Goal: Transaction & Acquisition: Purchase product/service

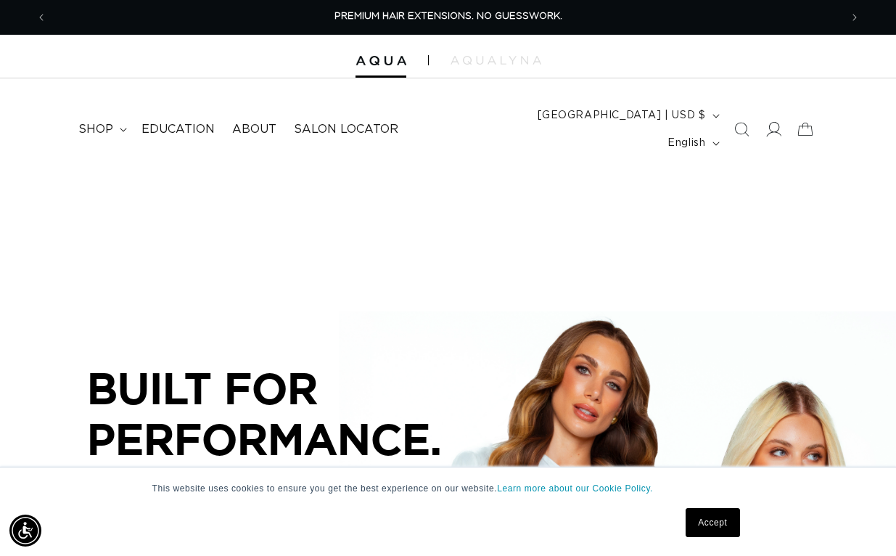
click at [768, 122] on icon at bounding box center [772, 129] width 15 height 15
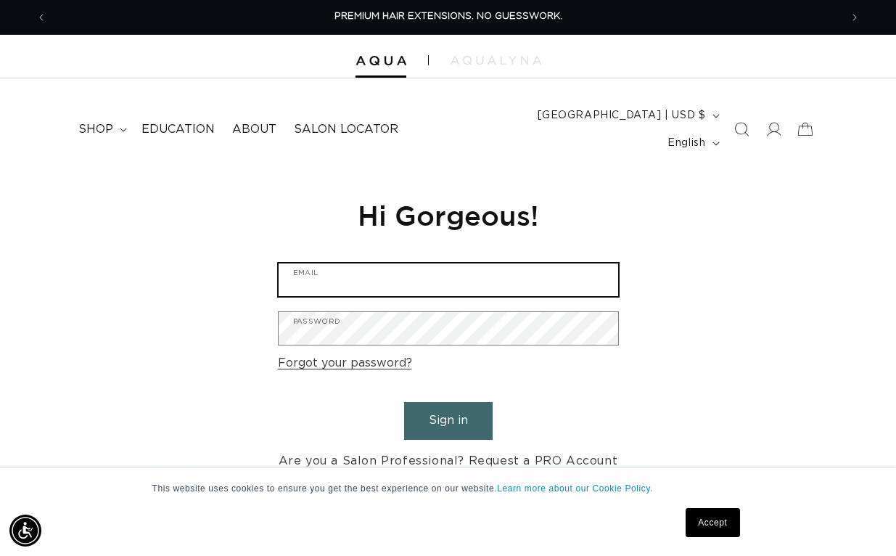
type input "laurenathaskinner@gmail.com"
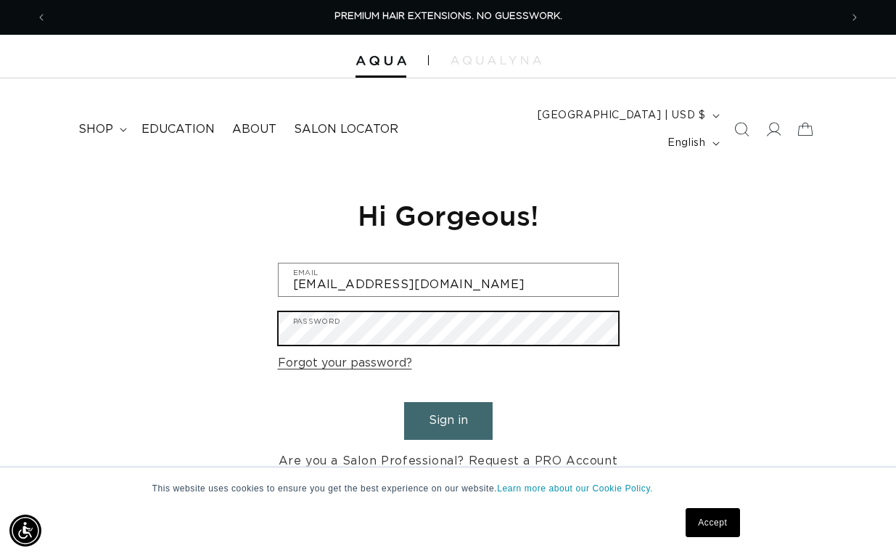
click at [448, 402] on button "Sign in" at bounding box center [448, 420] width 88 height 37
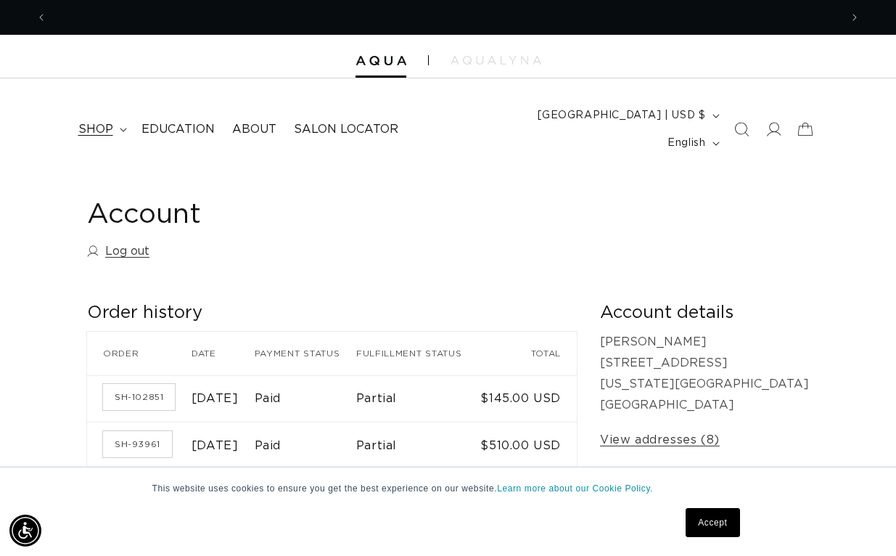
scroll to position [0, 793]
click at [121, 128] on icon at bounding box center [123, 130] width 7 height 4
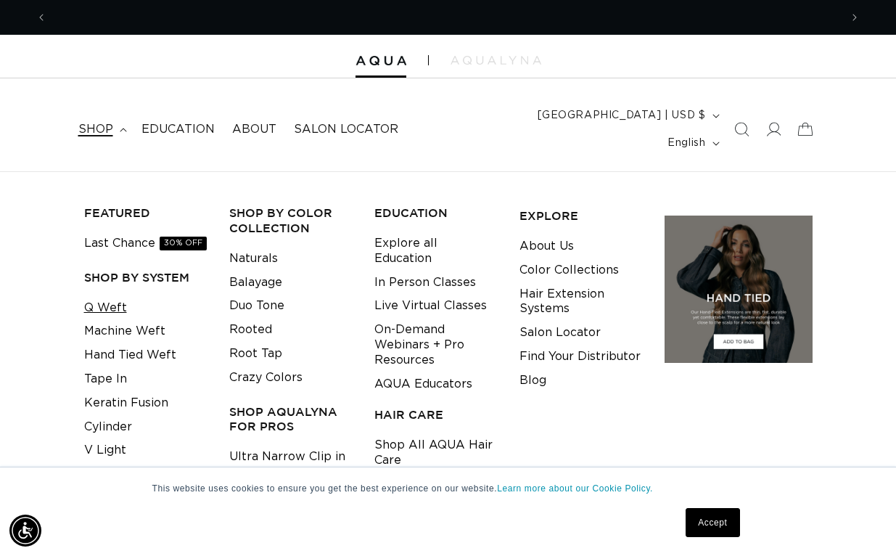
scroll to position [0, 1586]
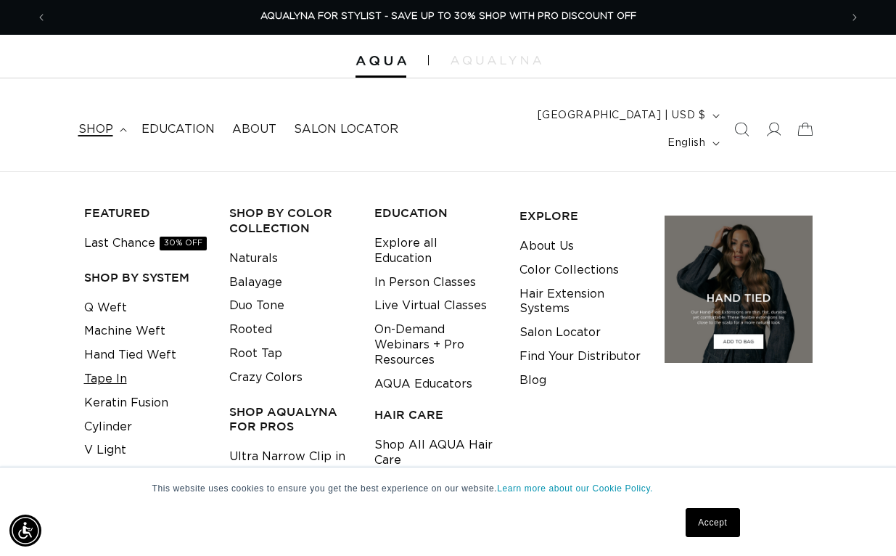
click at [115, 367] on link "Tape In" at bounding box center [105, 379] width 43 height 24
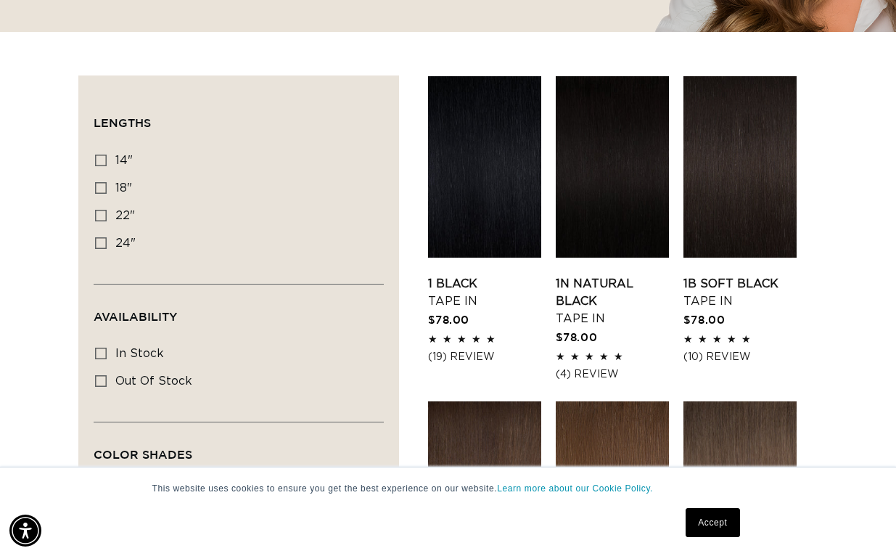
click at [717, 521] on link "Accept" at bounding box center [712, 522] width 54 height 29
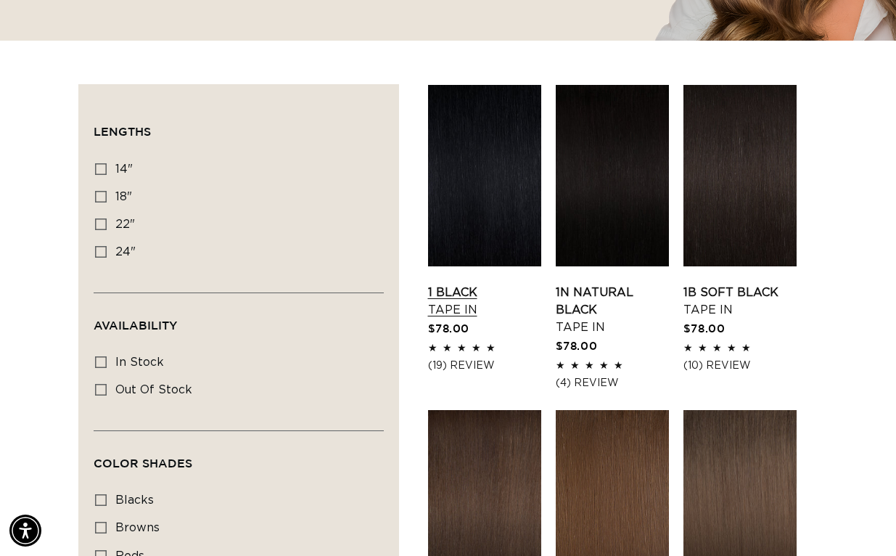
scroll to position [0, 793]
click at [503, 284] on link "1 Black Tape In" at bounding box center [484, 301] width 113 height 35
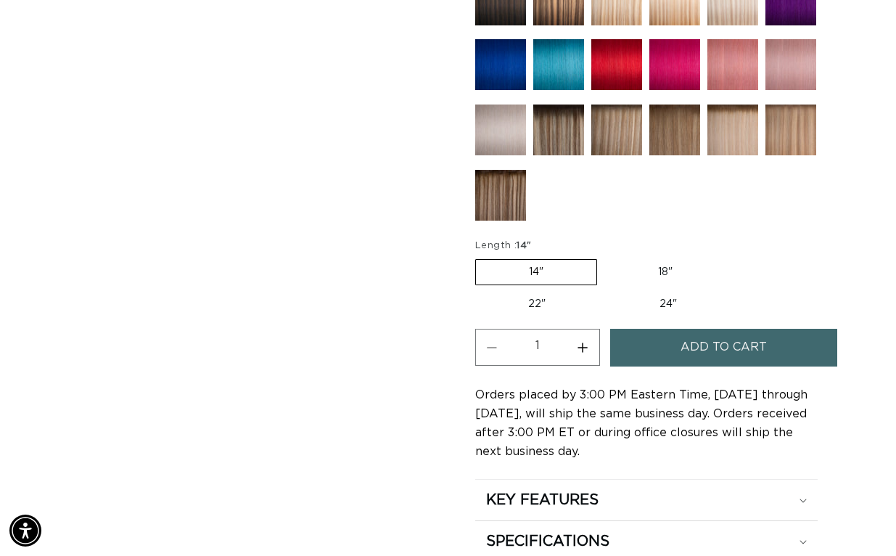
scroll to position [0, 793]
click at [675, 260] on label "18" Variant sold out or unavailable" at bounding box center [665, 272] width 120 height 25
click at [605, 256] on input "18" Variant sold out or unavailable" at bounding box center [604, 256] width 1 height 1
radio input "true"
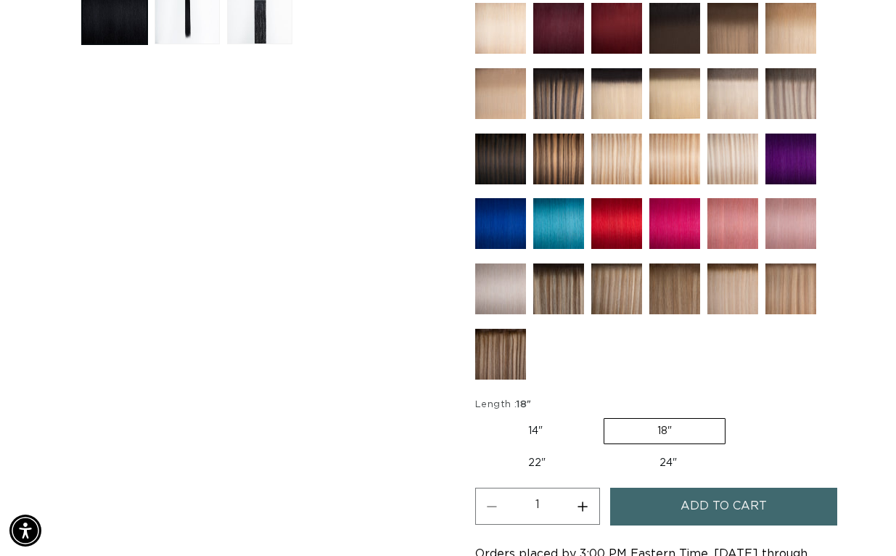
scroll to position [920, 0]
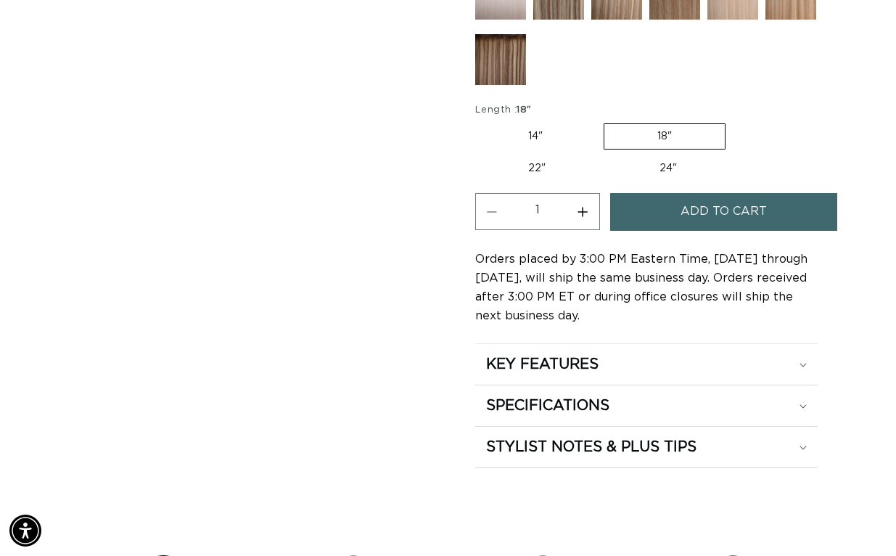
click at [539, 124] on label "14" Variant sold out or unavailable" at bounding box center [535, 136] width 120 height 25
click at [479, 120] on input "14" Variant sold out or unavailable" at bounding box center [479, 120] width 1 height 1
radio input "true"
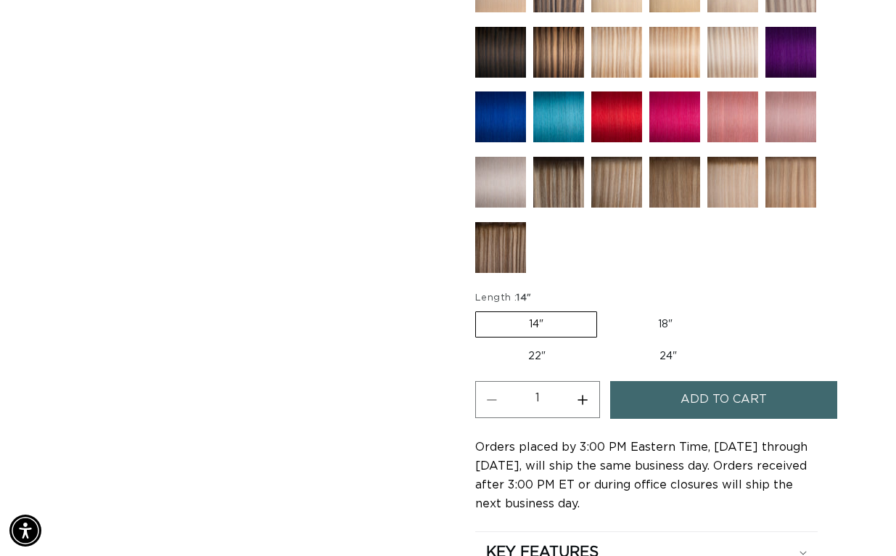
scroll to position [685, 0]
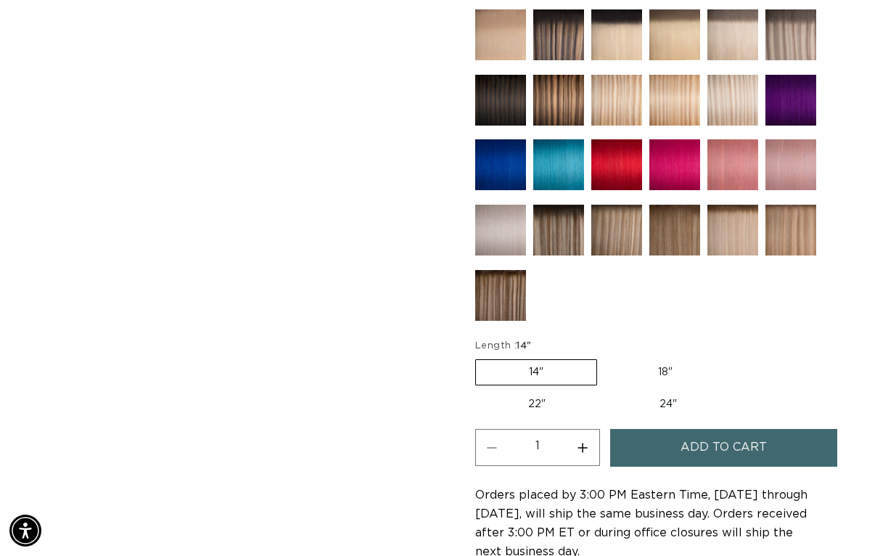
click at [641, 360] on label "18" Variant sold out or unavailable" at bounding box center [665, 372] width 120 height 25
click at [605, 356] on input "18" Variant sold out or unavailable" at bounding box center [604, 356] width 1 height 1
radio input "true"
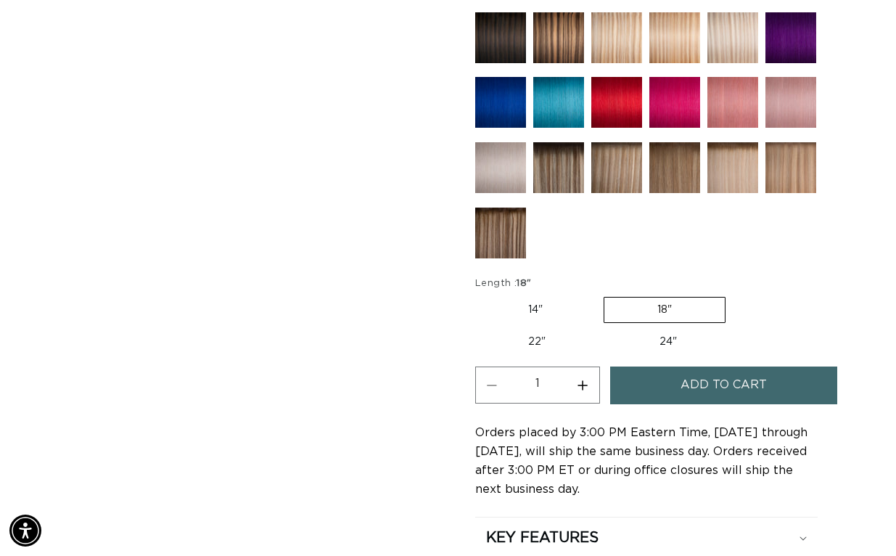
scroll to position [735, 0]
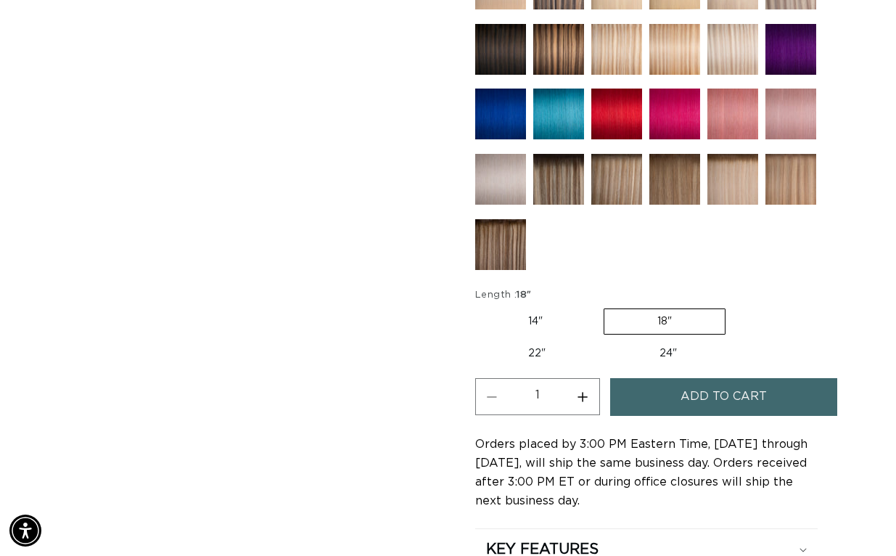
click at [558, 341] on label "22" Variant sold out or unavailable" at bounding box center [536, 353] width 123 height 25
click at [733, 306] on input "22" Variant sold out or unavailable" at bounding box center [733, 305] width 1 height 1
radio input "true"
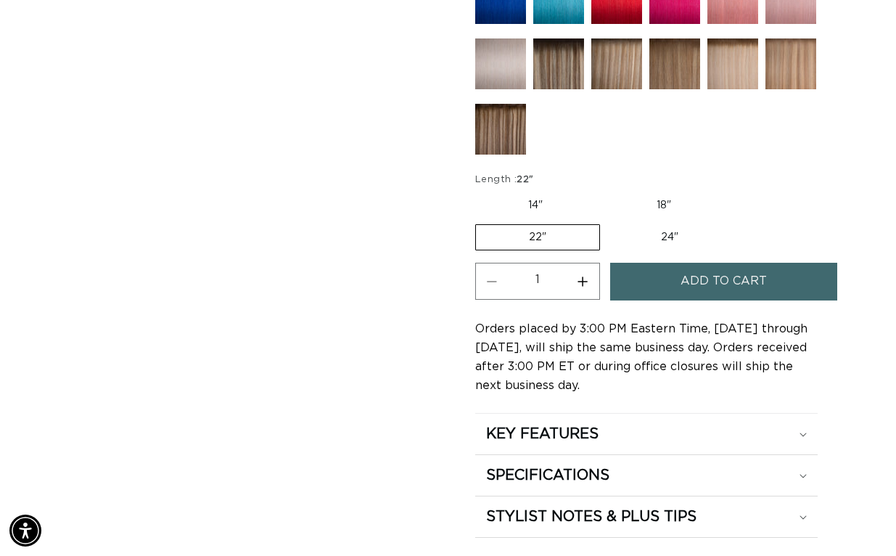
click at [660, 225] on label "24" Variant sold out or unavailable" at bounding box center [669, 237] width 123 height 25
click at [608, 221] on input "24" Variant sold out or unavailable" at bounding box center [607, 221] width 1 height 1
radio input "true"
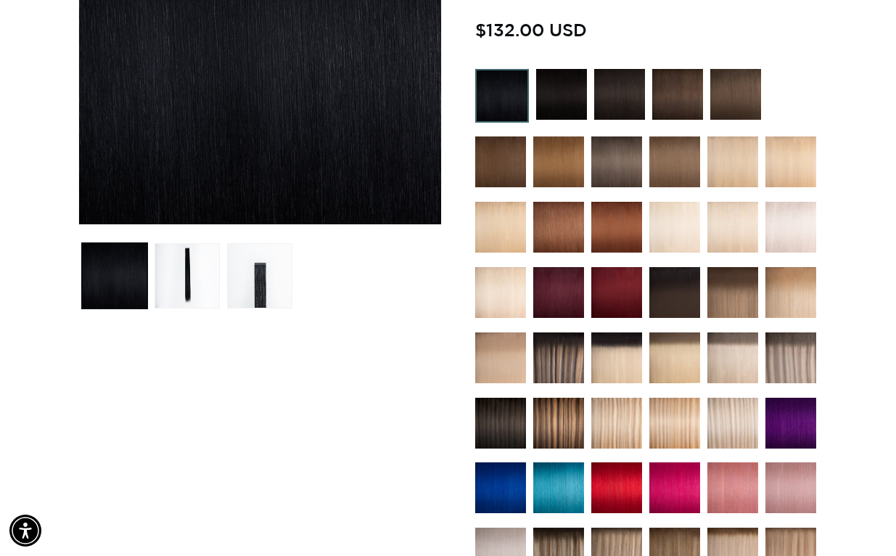
click at [788, 332] on img at bounding box center [790, 357] width 51 height 51
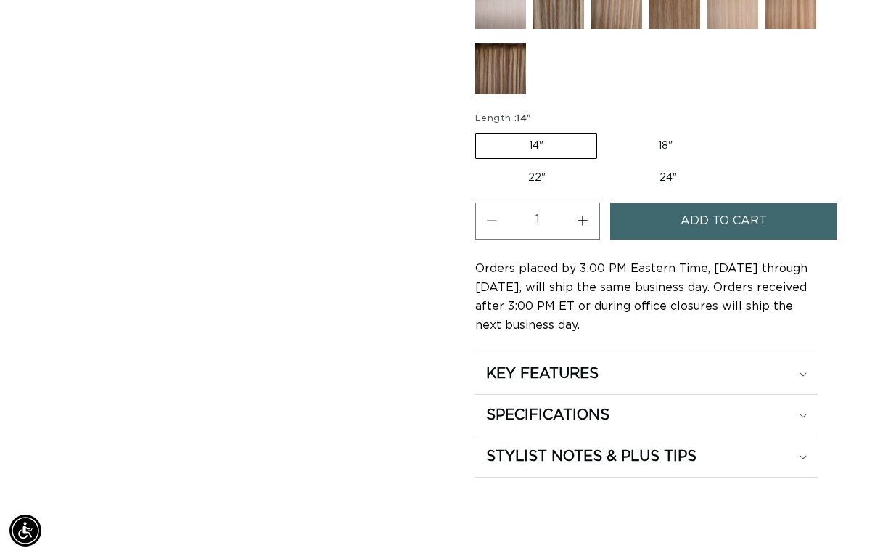
scroll to position [976, 0]
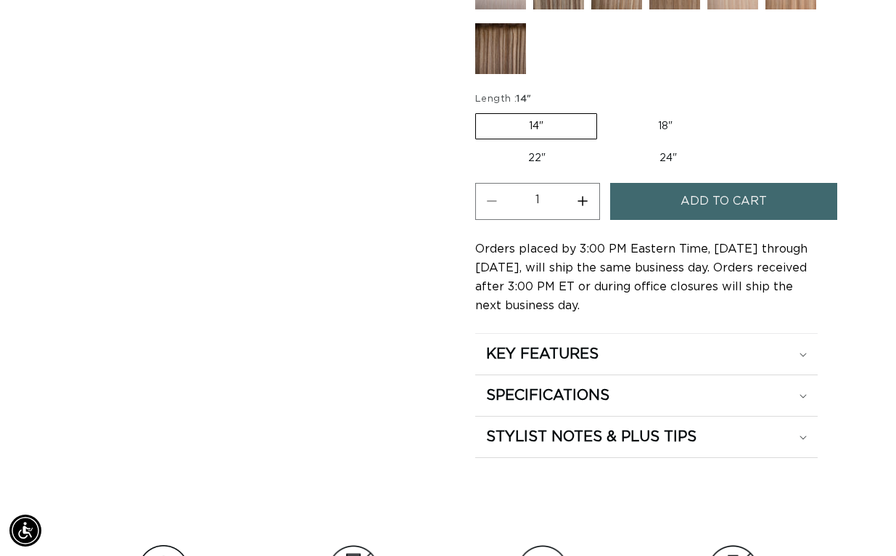
click at [664, 146] on label "24" Variant sold out or unavailable" at bounding box center [667, 158] width 123 height 25
click at [606, 143] on input "24" Variant sold out or unavailable" at bounding box center [606, 143] width 1 height 1
radio input "true"
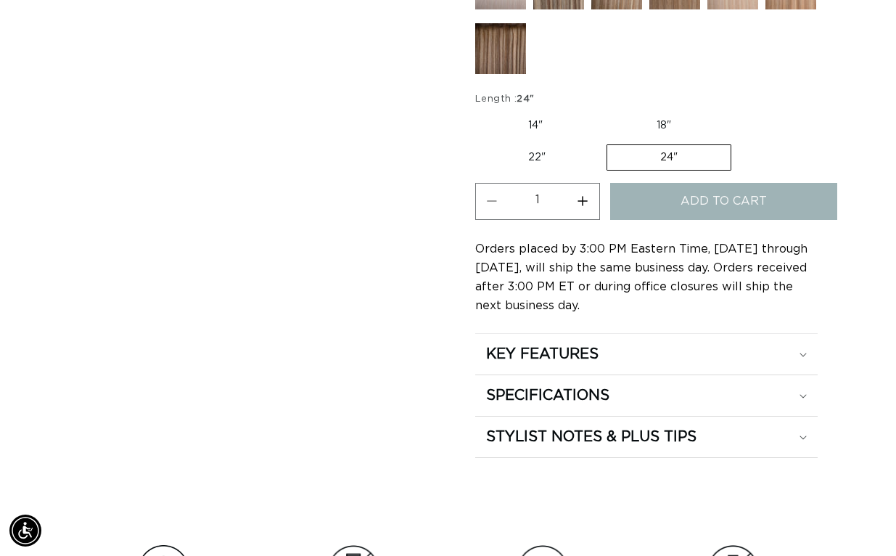
scroll to position [0, 793]
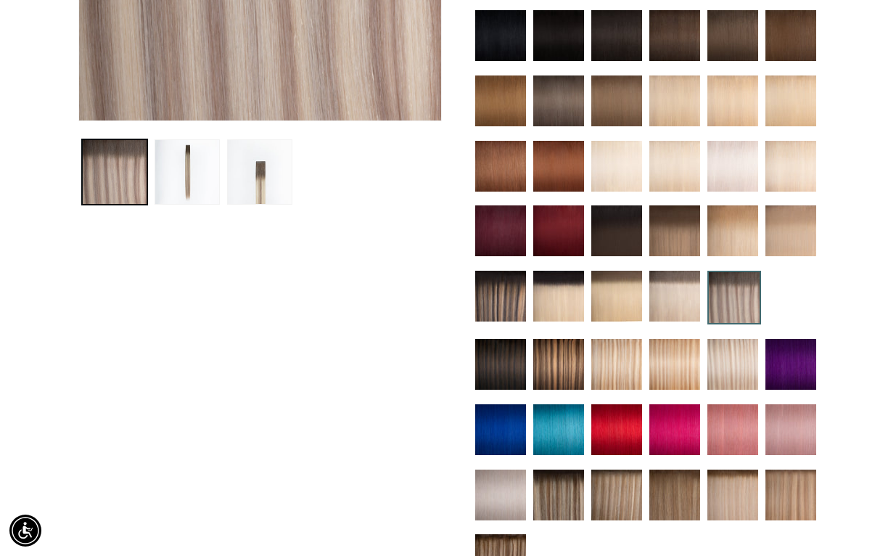
scroll to position [466, 0]
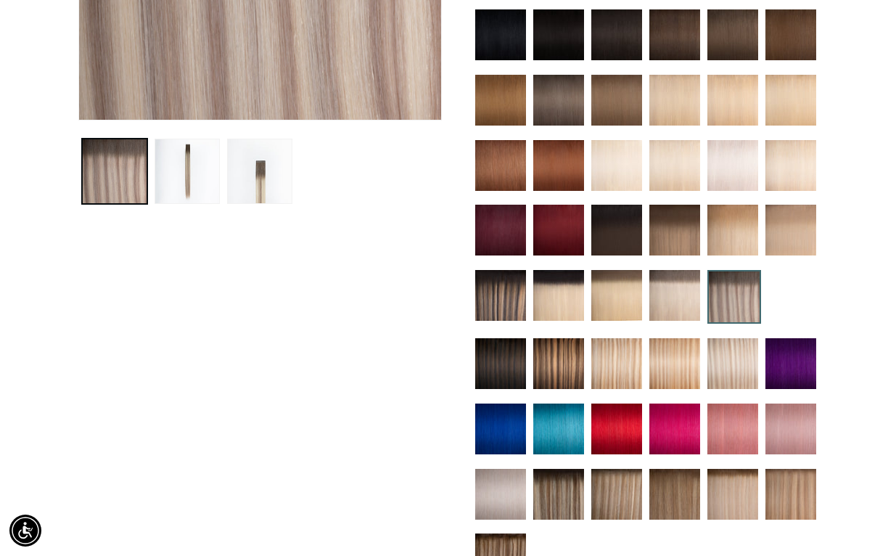
click at [558, 482] on img at bounding box center [558, 494] width 51 height 51
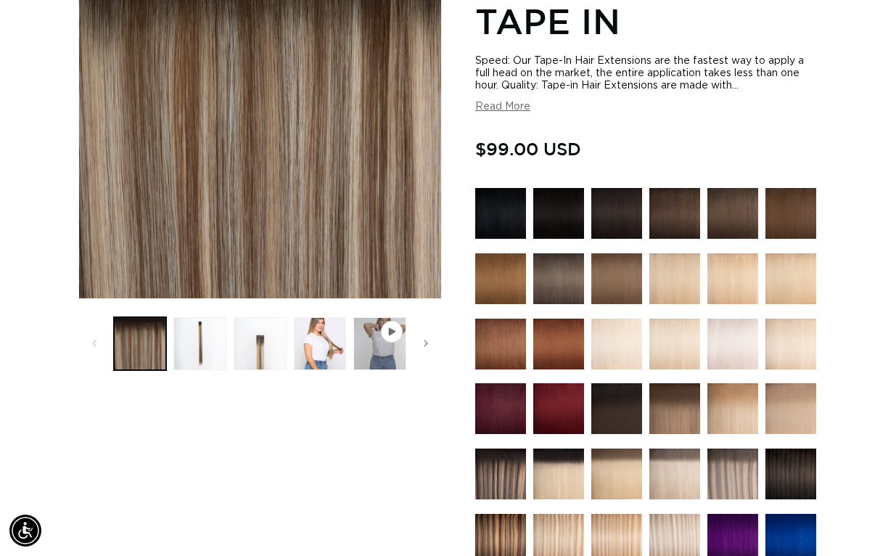
scroll to position [287, 0]
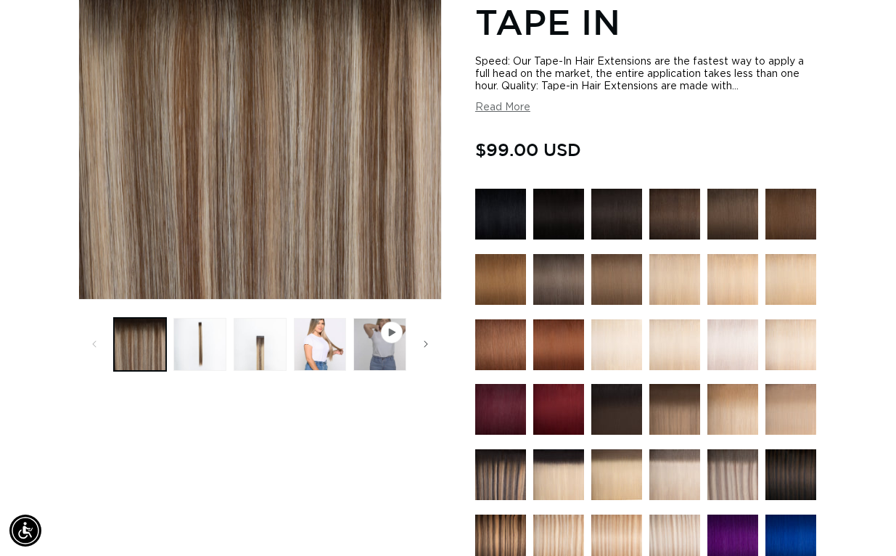
click at [676, 387] on img at bounding box center [674, 409] width 51 height 51
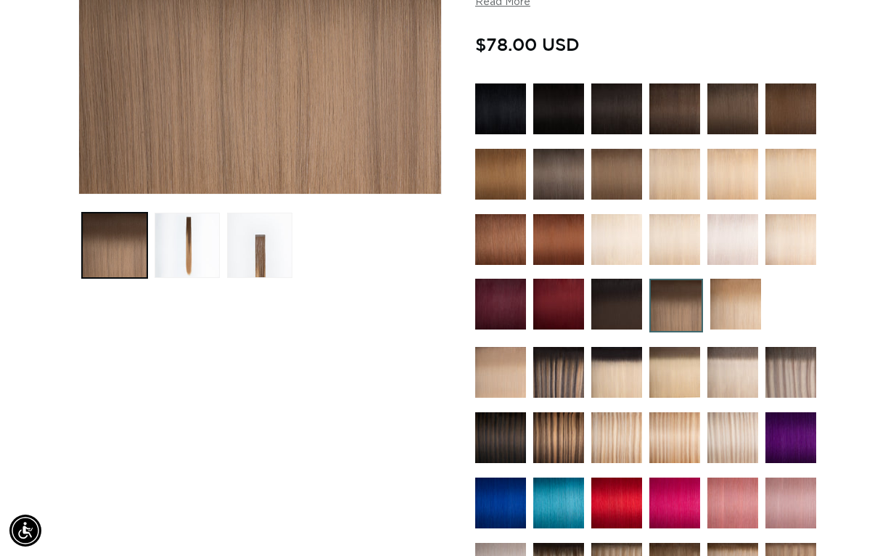
scroll to position [0, 1586]
click at [564, 353] on img at bounding box center [558, 372] width 51 height 51
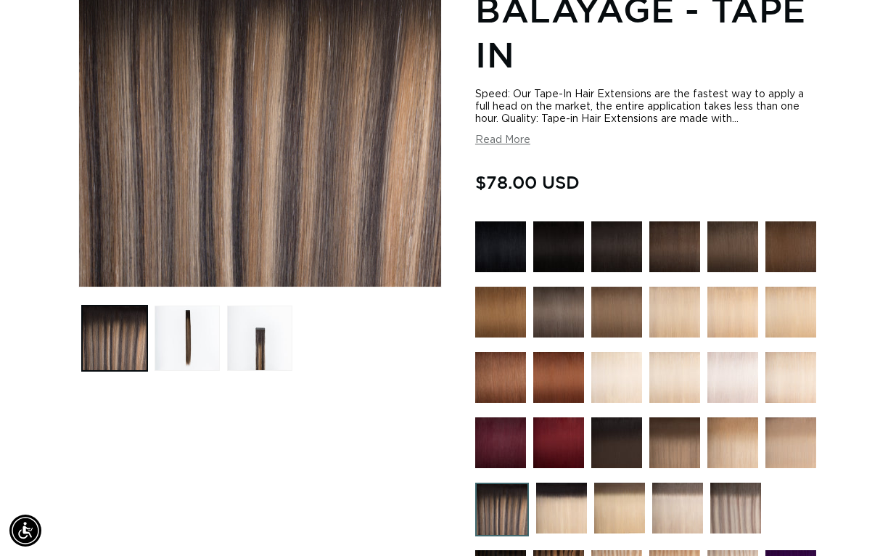
scroll to position [301, 0]
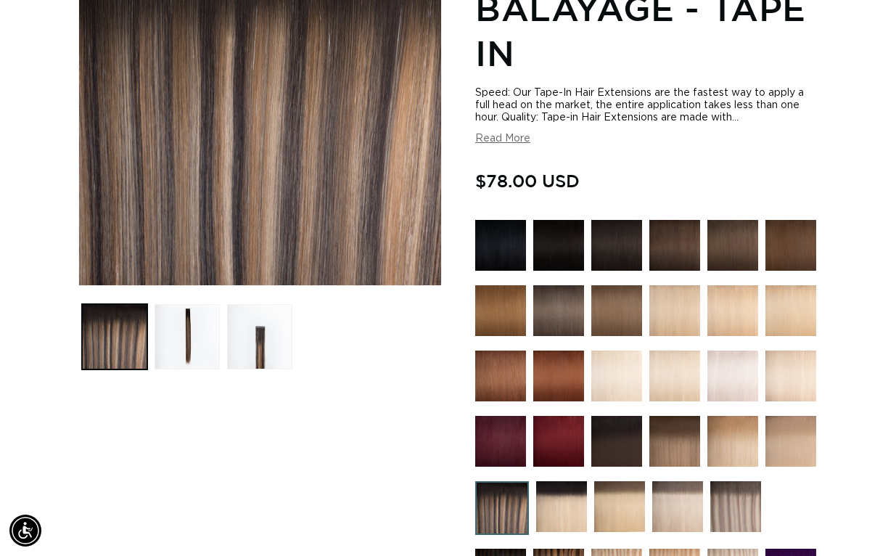
click at [620, 492] on img at bounding box center [619, 506] width 51 height 51
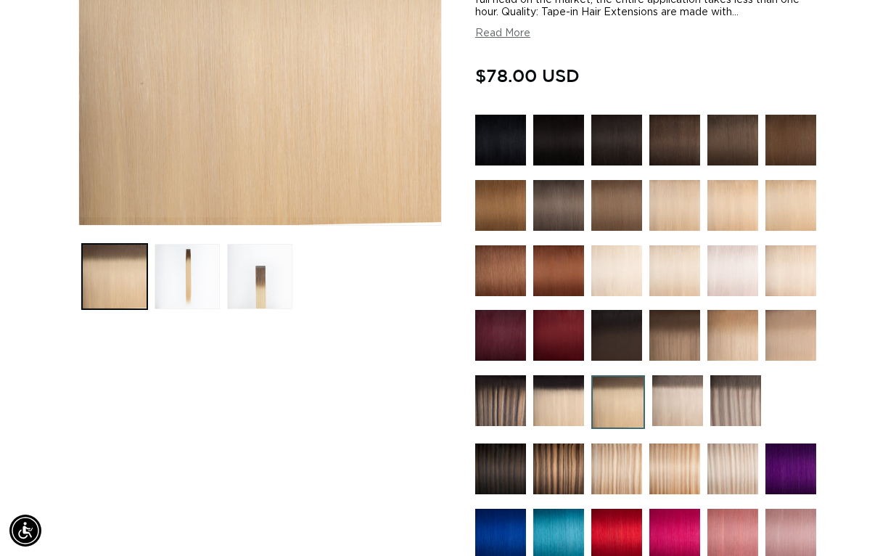
scroll to position [363, 0]
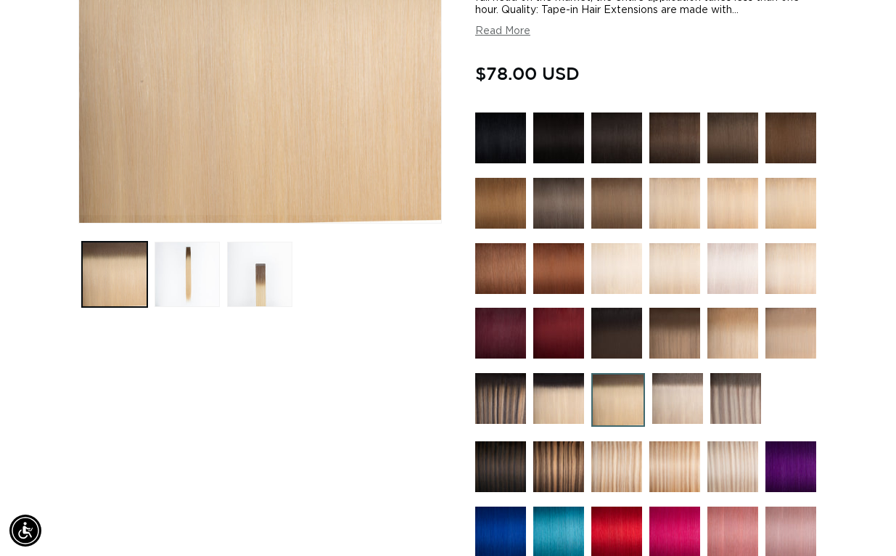
click at [729, 373] on img at bounding box center [735, 398] width 51 height 51
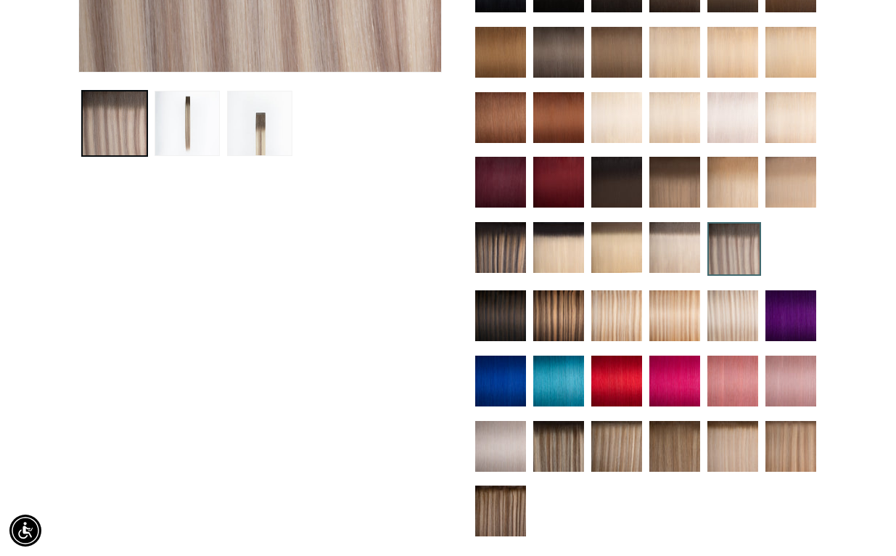
scroll to position [502, 0]
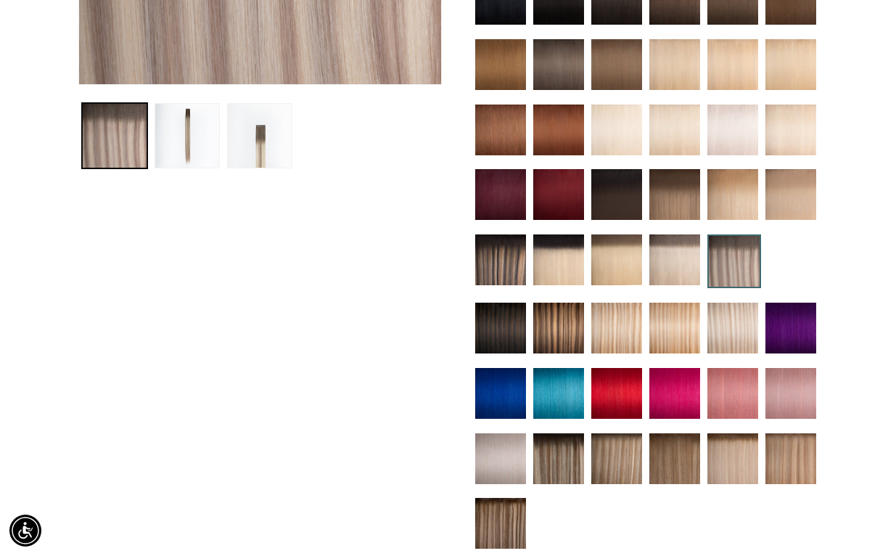
click at [741, 302] on img at bounding box center [732, 327] width 51 height 51
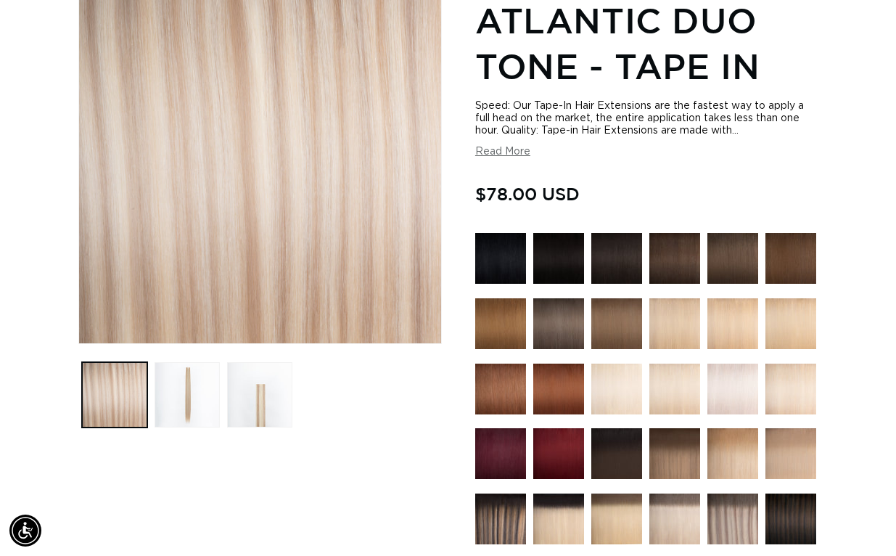
scroll to position [245, 0]
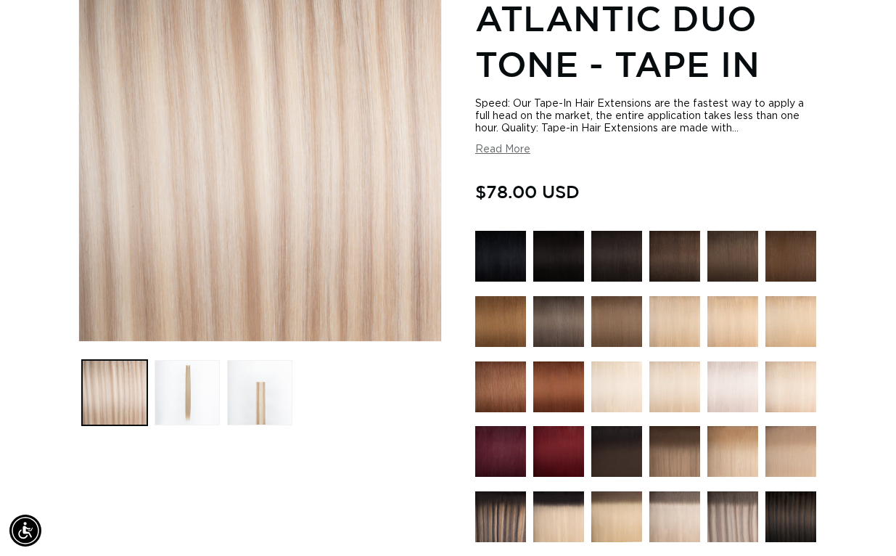
click at [806, 513] on img at bounding box center [790, 516] width 51 height 51
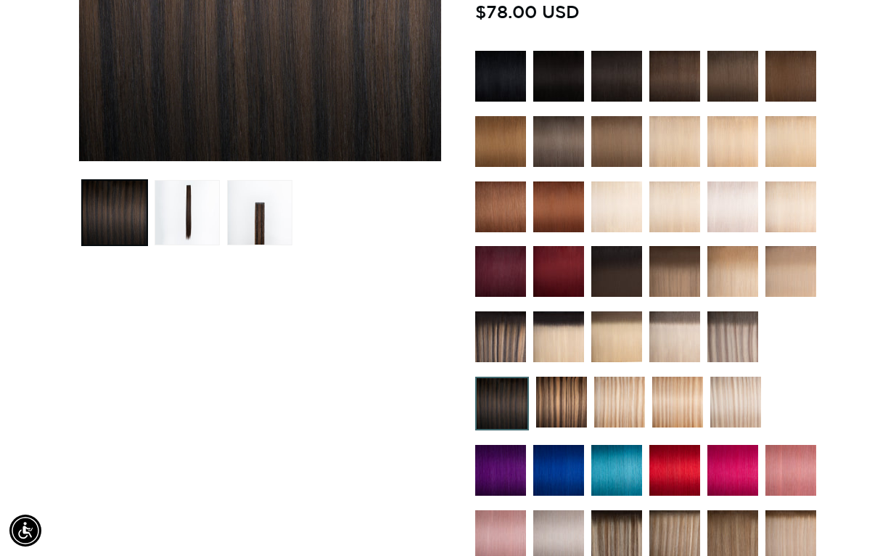
scroll to position [427, 0]
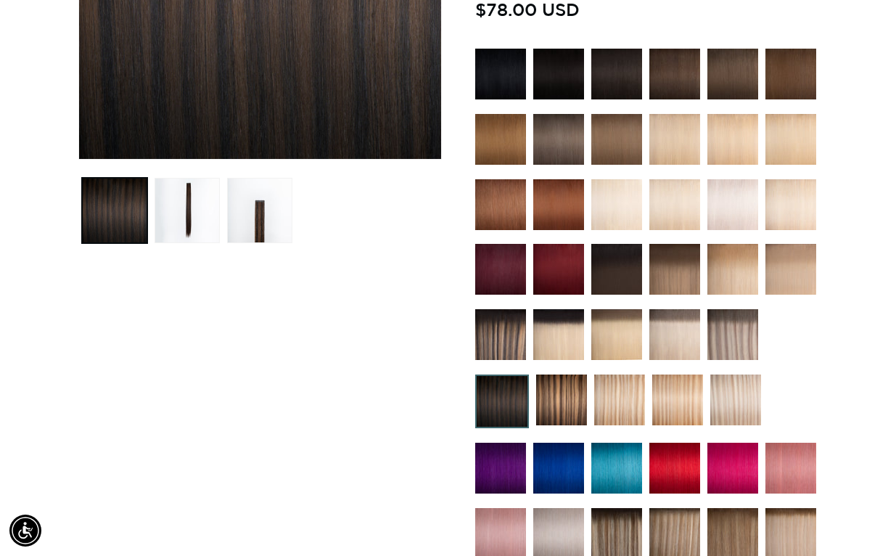
click at [790, 442] on img at bounding box center [790, 467] width 51 height 51
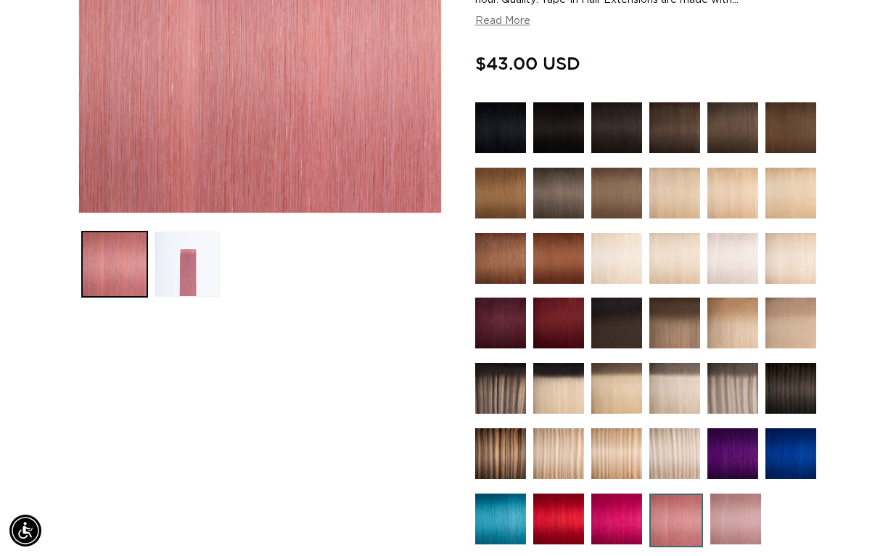
scroll to position [376, 0]
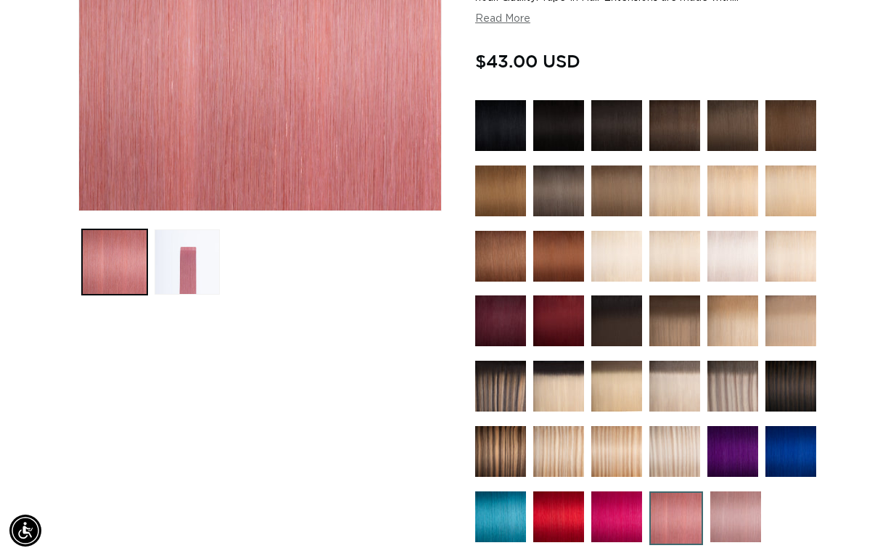
click at [523, 495] on img at bounding box center [500, 516] width 51 height 51
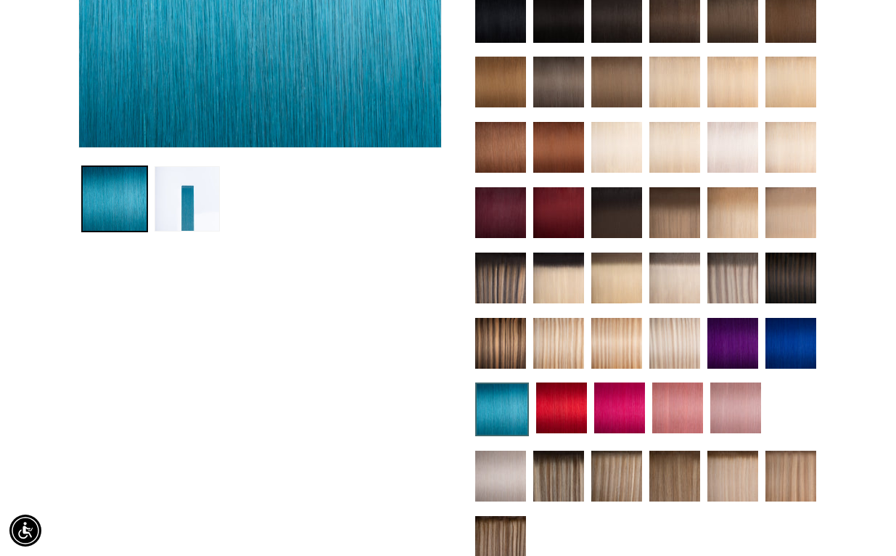
scroll to position [441, 0]
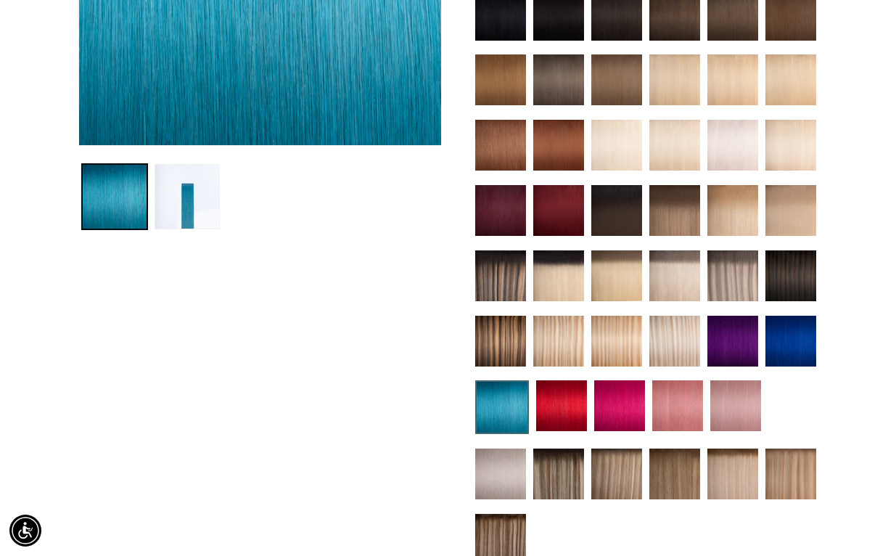
click at [556, 452] on img at bounding box center [558, 473] width 51 height 51
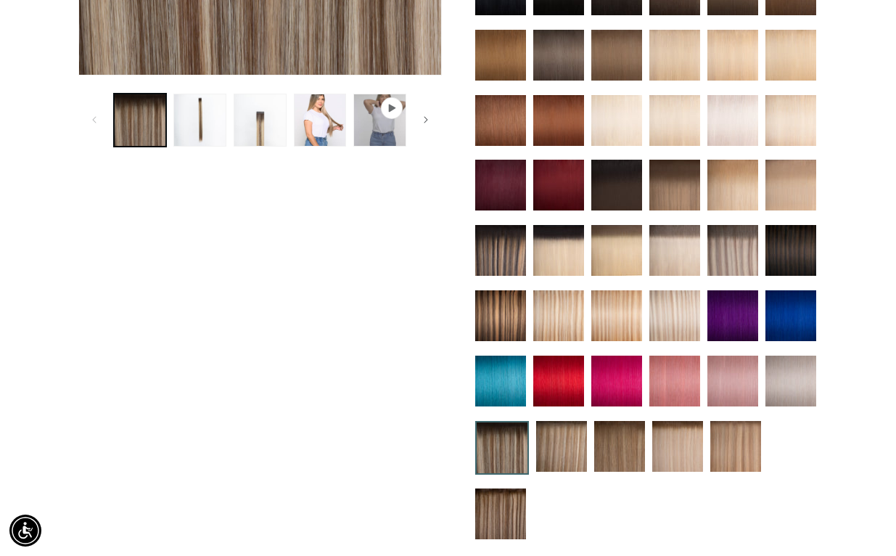
scroll to position [0, 1586]
click at [527, 424] on img at bounding box center [502, 448] width 54 height 54
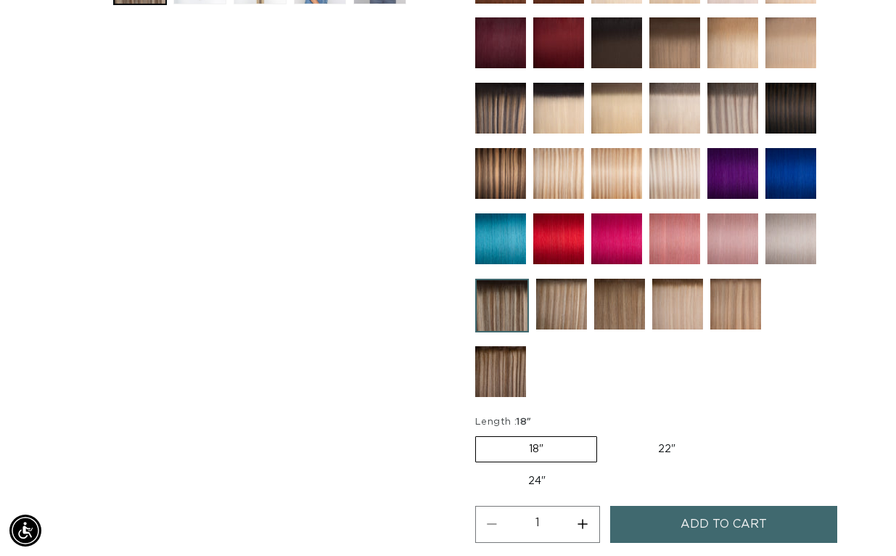
scroll to position [0, 793]
click at [673, 437] on label "22" Variant sold out or unavailable" at bounding box center [666, 449] width 123 height 25
click at [605, 433] on input "22" Variant sold out or unavailable" at bounding box center [604, 433] width 1 height 1
radio input "true"
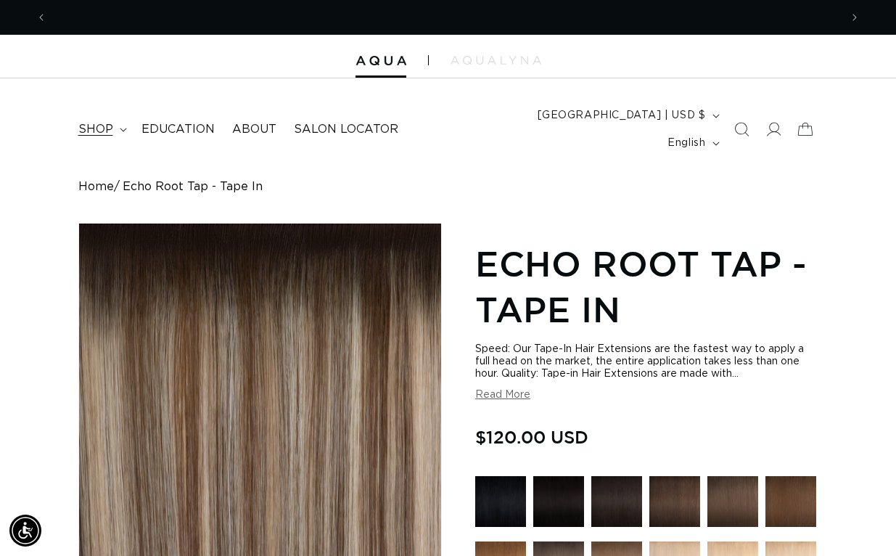
click at [120, 128] on icon at bounding box center [123, 130] width 7 height 4
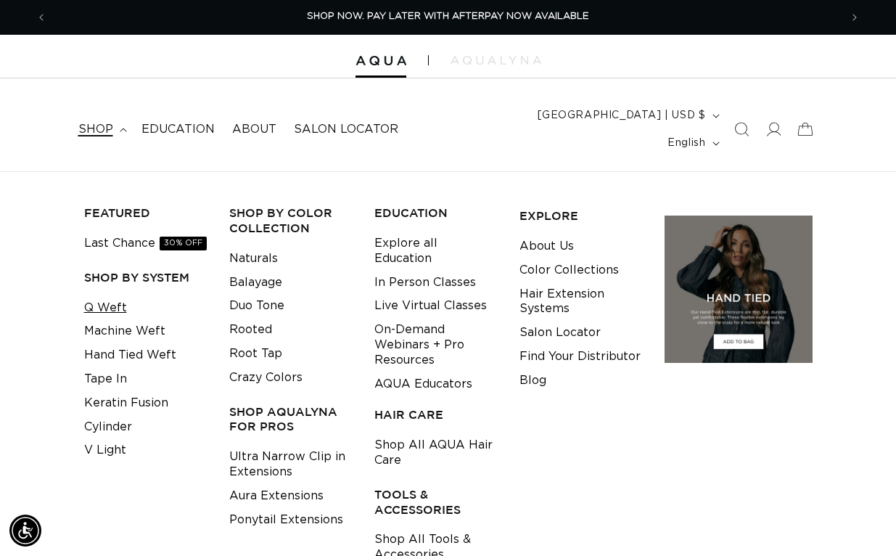
click at [112, 296] on link "Q Weft" at bounding box center [105, 308] width 43 height 24
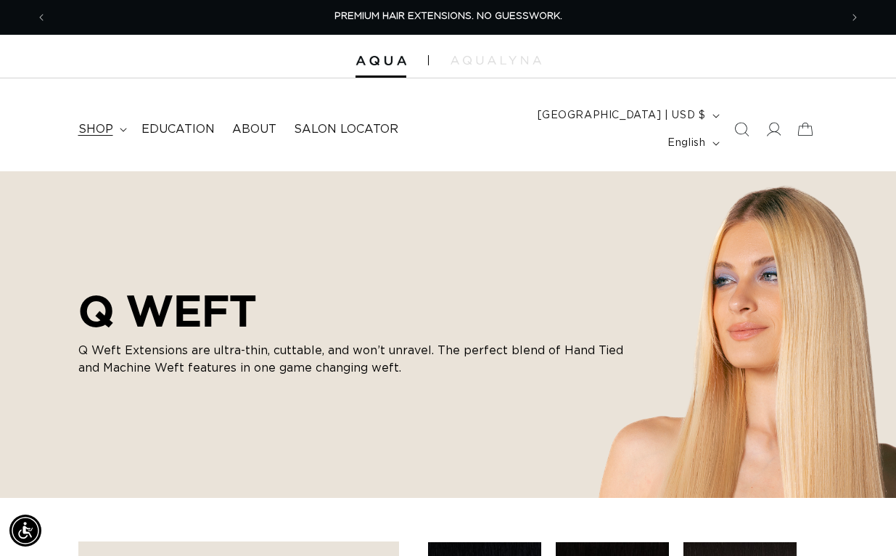
click at [124, 128] on icon at bounding box center [123, 130] width 7 height 4
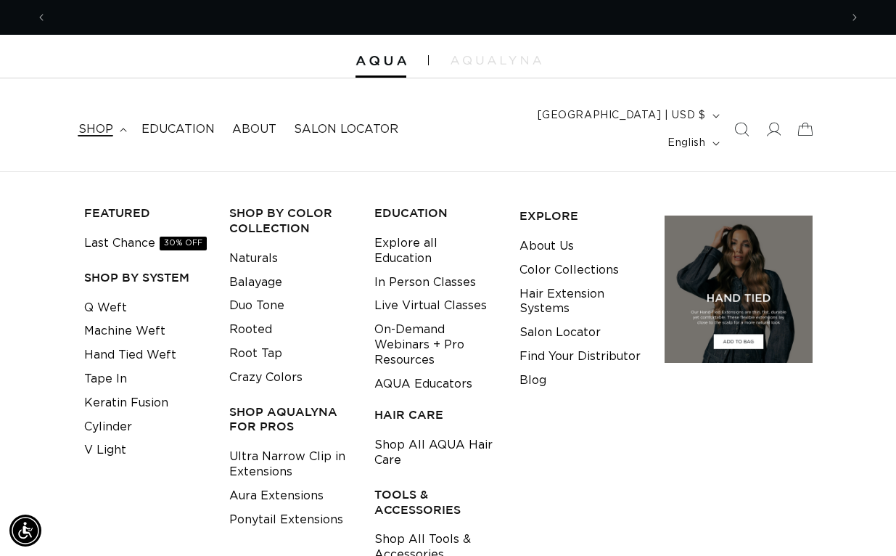
scroll to position [0, 1586]
click at [124, 128] on icon at bounding box center [123, 130] width 7 height 4
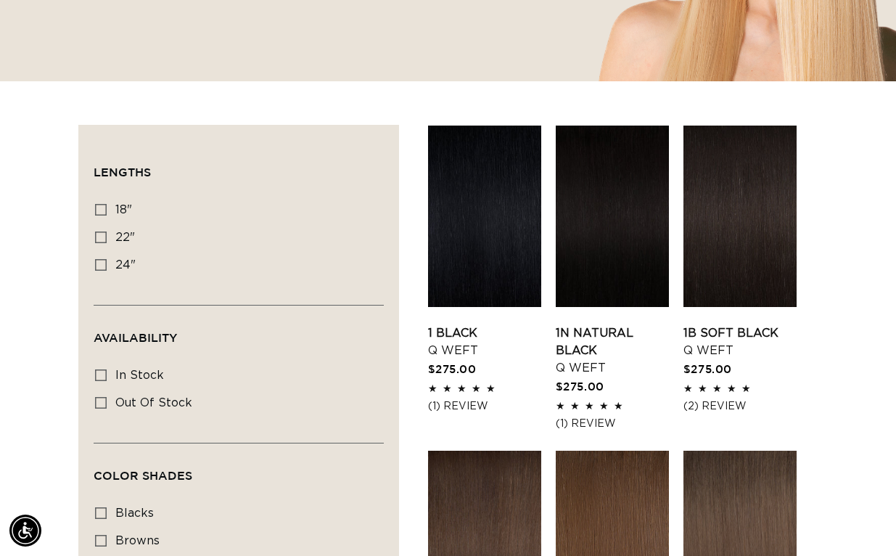
scroll to position [419, 0]
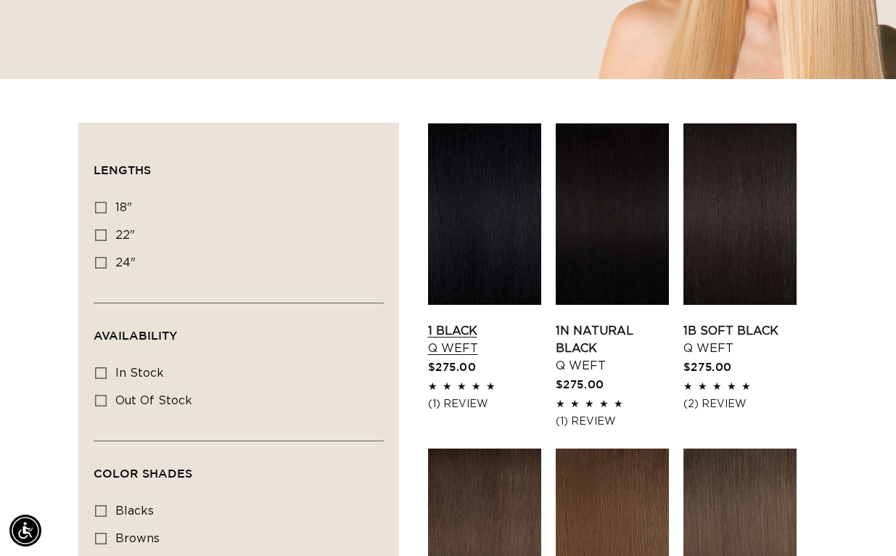
click at [471, 322] on link "1 Black Q Weft" at bounding box center [484, 339] width 113 height 35
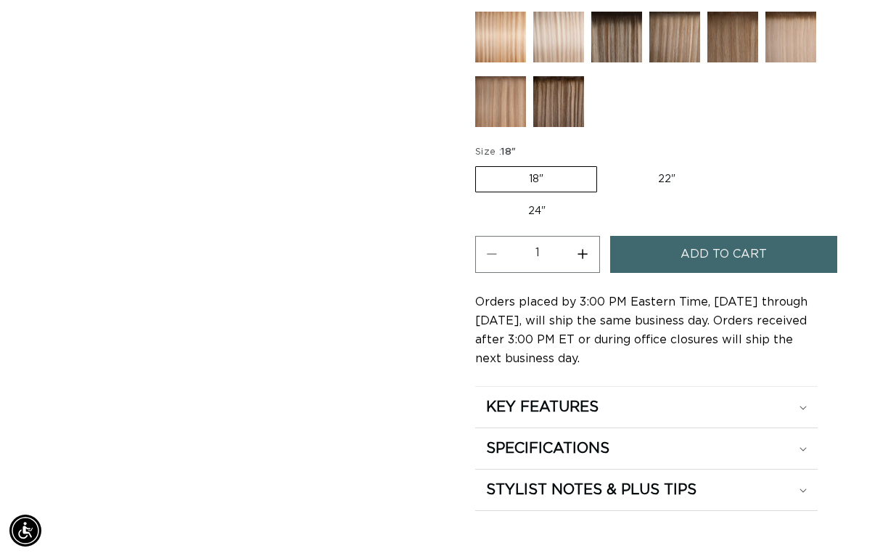
scroll to position [0, 793]
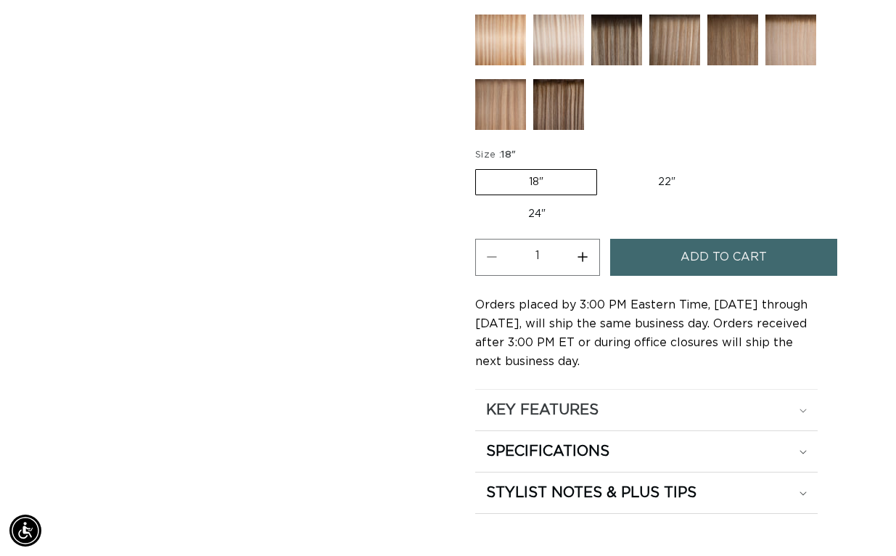
click at [561, 400] on h2 "KEY FEATURES" at bounding box center [542, 409] width 112 height 19
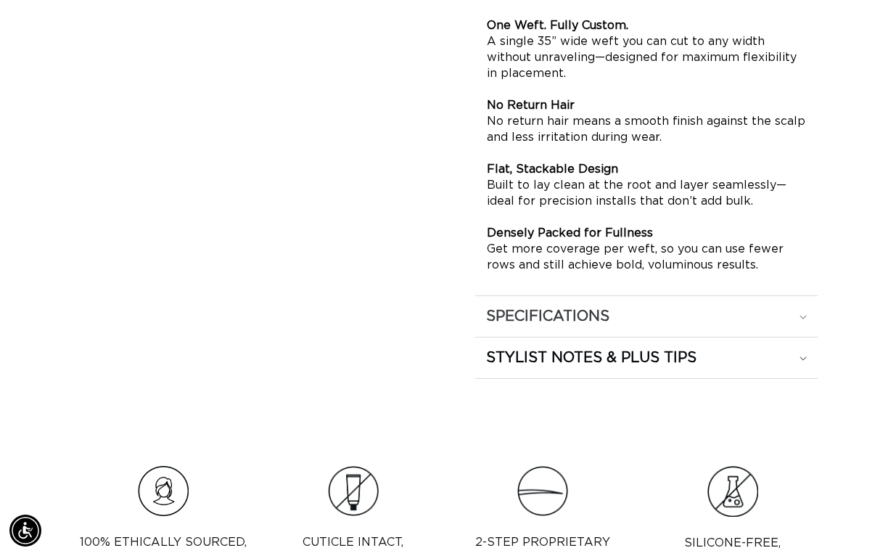
scroll to position [1189, 0]
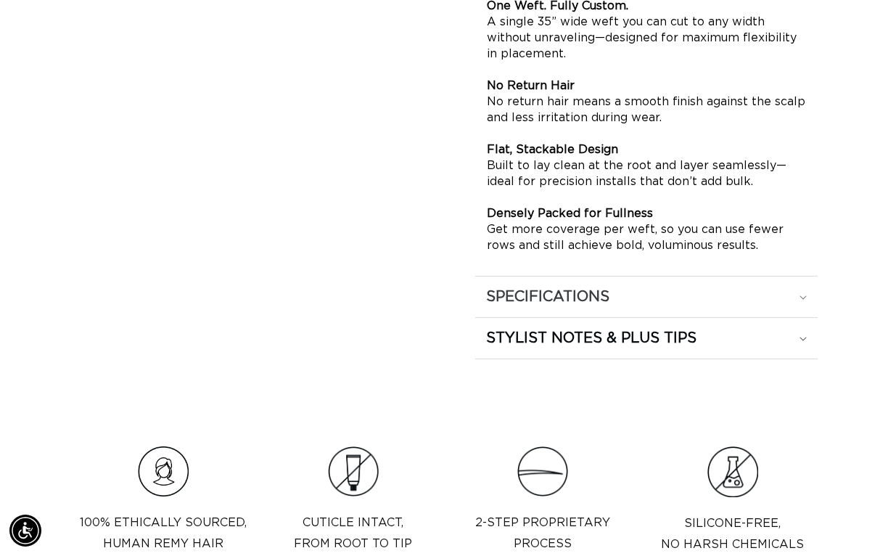
click at [619, 287] on div "SPECIFICATIONS" at bounding box center [646, 296] width 321 height 19
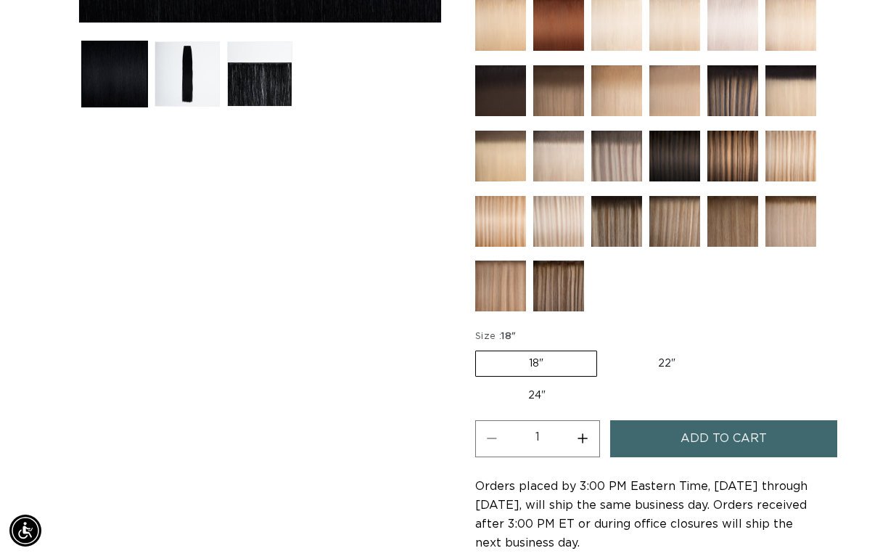
scroll to position [0, 0]
click at [651, 351] on label "22" Variant sold out or unavailable" at bounding box center [666, 363] width 123 height 25
click at [605, 347] on input "22" Variant sold out or unavailable" at bounding box center [604, 347] width 1 height 1
radio input "true"
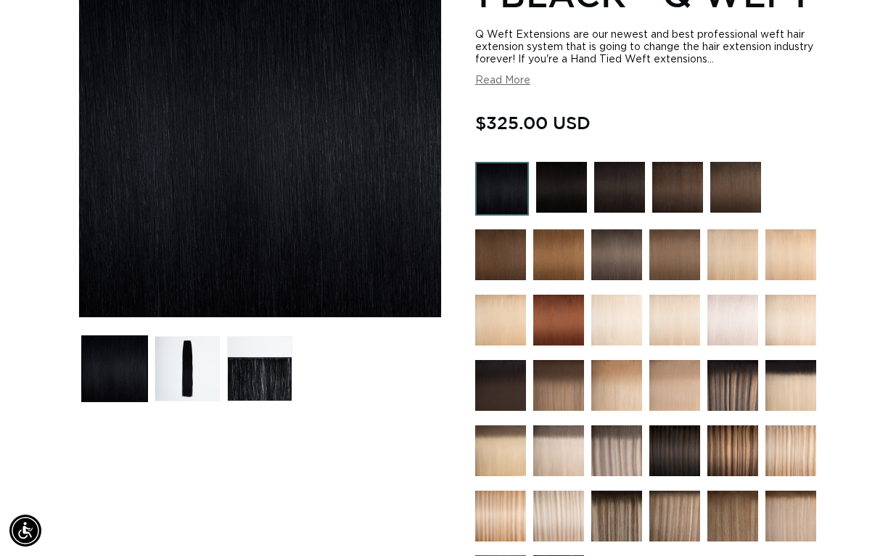
scroll to position [649, 0]
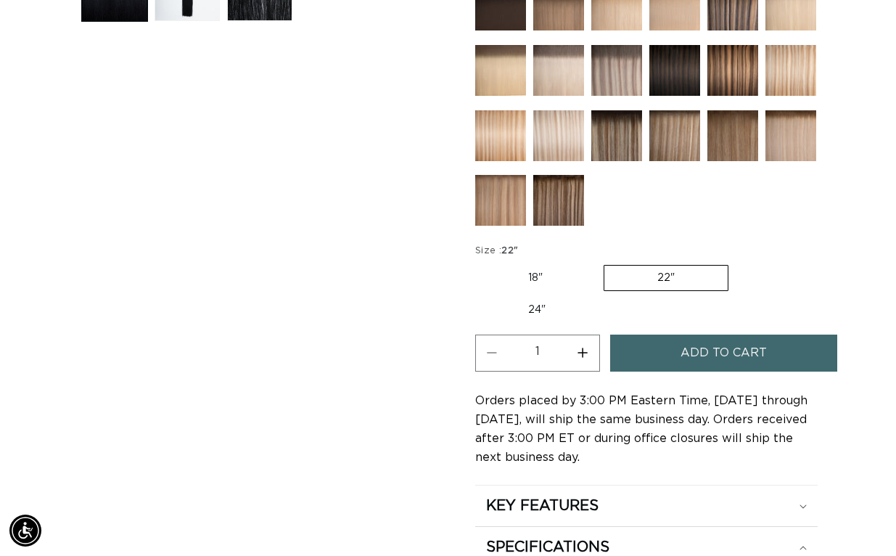
click at [553, 297] on label "24" Variant sold out or unavailable" at bounding box center [536, 309] width 123 height 25
click at [735, 263] on input "24" Variant sold out or unavailable" at bounding box center [735, 262] width 1 height 1
radio input "true"
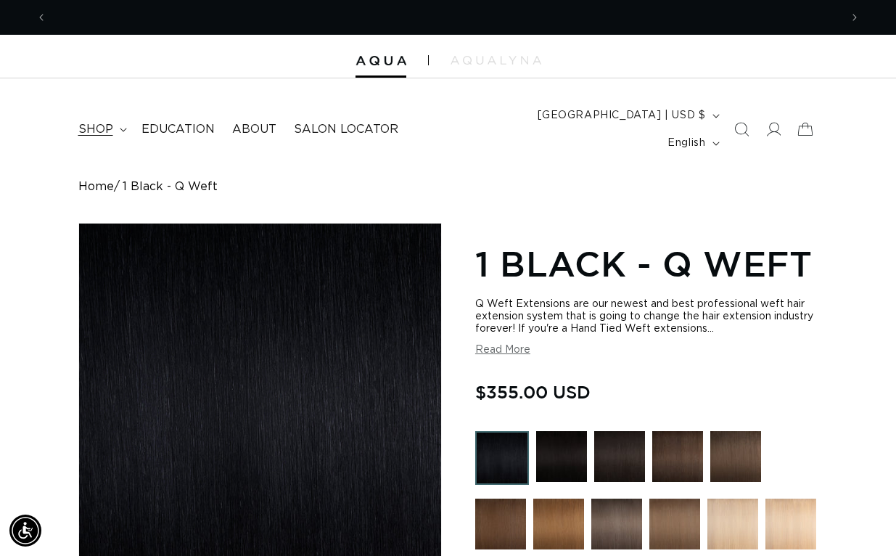
scroll to position [0, 793]
click at [123, 128] on icon at bounding box center [123, 130] width 7 height 4
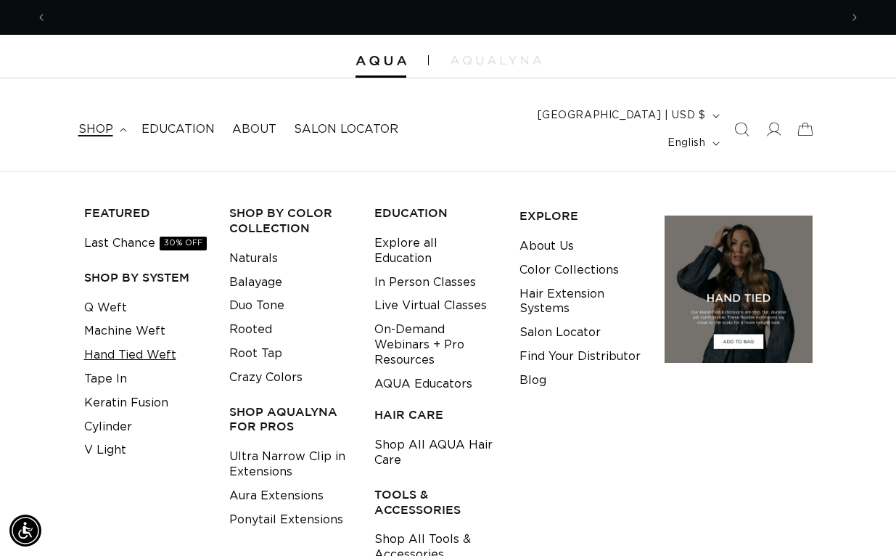
scroll to position [0, 1586]
click at [125, 343] on link "Hand Tied Weft" at bounding box center [130, 355] width 92 height 24
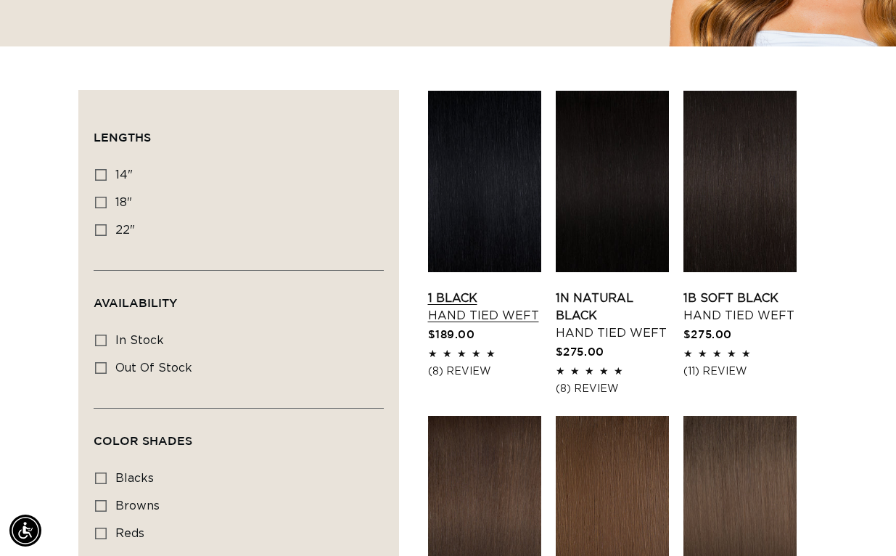
click at [471, 289] on link "1 Black Hand Tied Weft" at bounding box center [484, 306] width 113 height 35
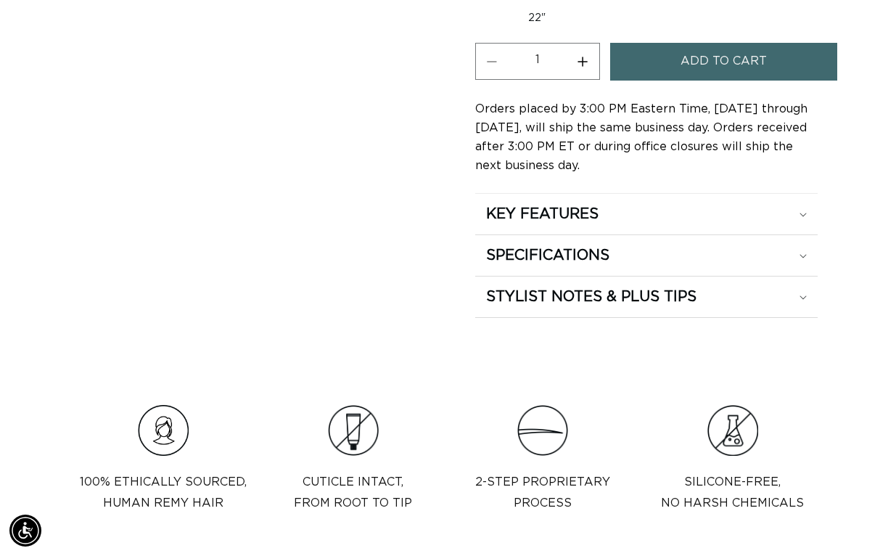
scroll to position [918, 0]
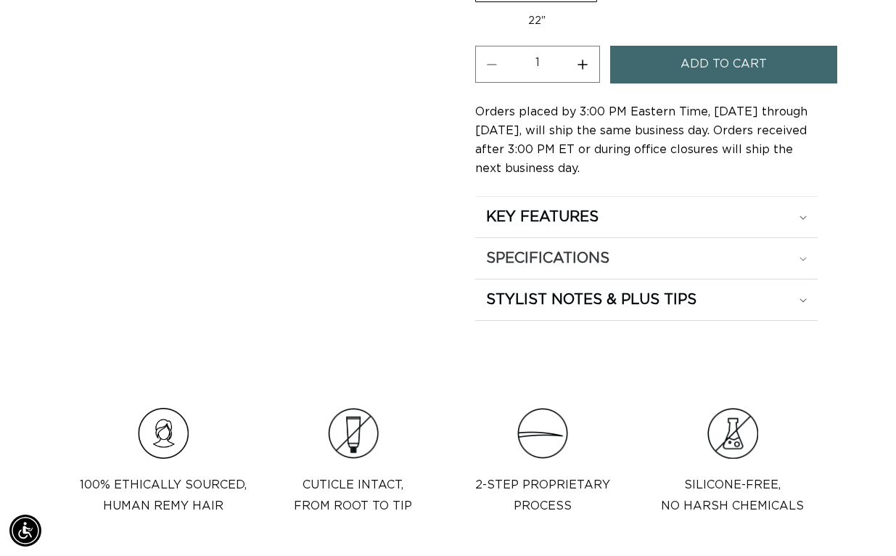
click at [603, 249] on h2 "SPECIFICATIONS" at bounding box center [547, 258] width 123 height 19
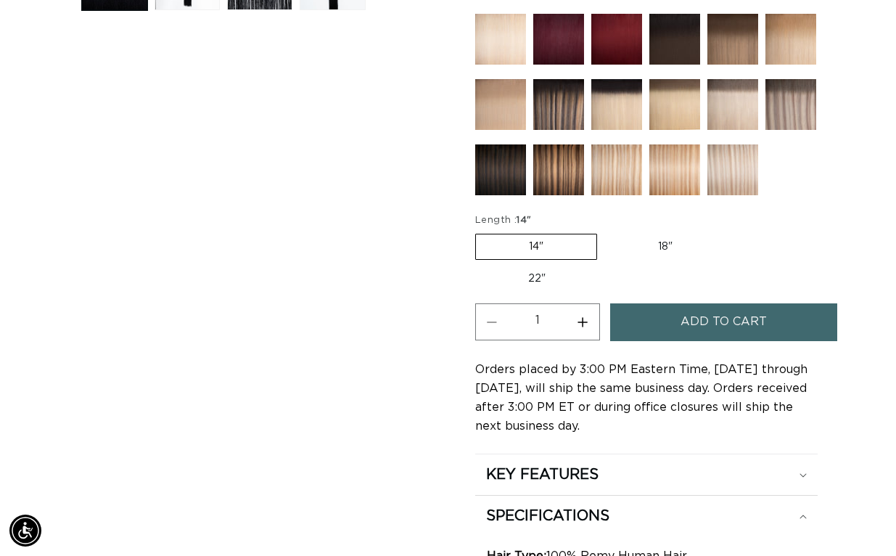
scroll to position [0, 0]
click at [659, 234] on label "18" Variant sold out or unavailable" at bounding box center [665, 246] width 120 height 25
click at [605, 231] on input "18" Variant sold out or unavailable" at bounding box center [604, 231] width 1 height 1
radio input "true"
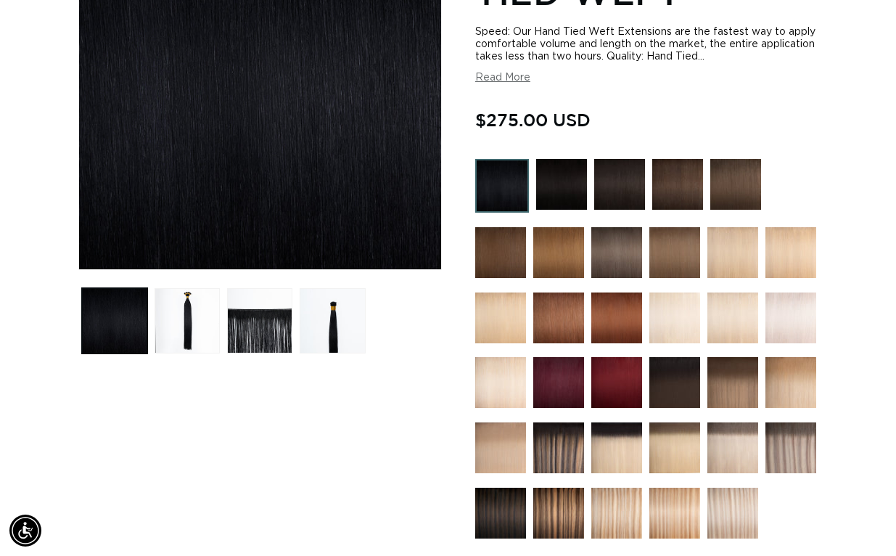
scroll to position [0, 1586]
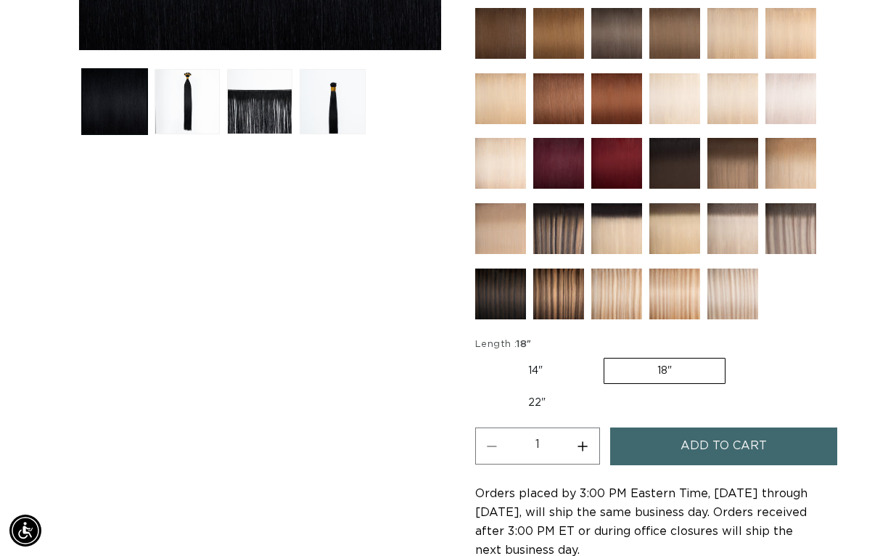
click at [538, 390] on label "22" Variant sold out or unavailable" at bounding box center [536, 402] width 123 height 25
click at [733, 355] on input "22" Variant sold out or unavailable" at bounding box center [733, 355] width 1 height 1
radio input "true"
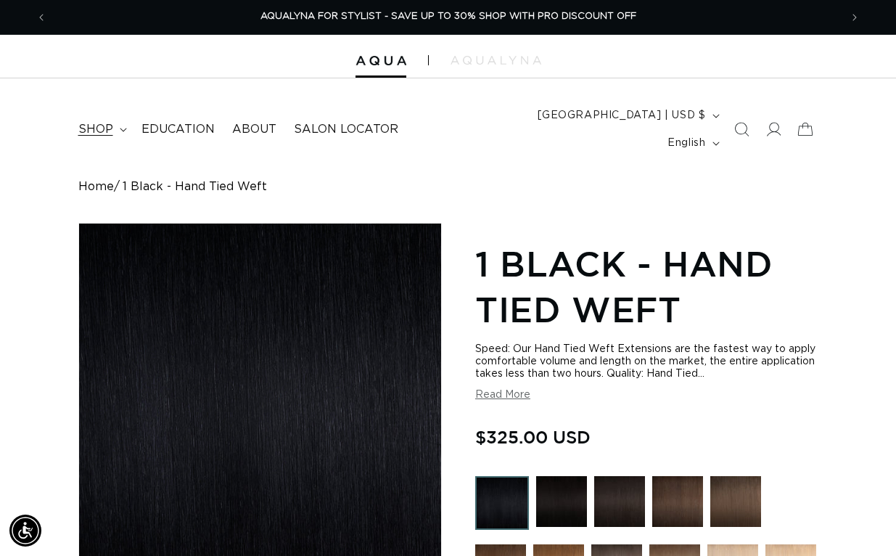
click at [112, 122] on summary "shop" at bounding box center [101, 129] width 63 height 33
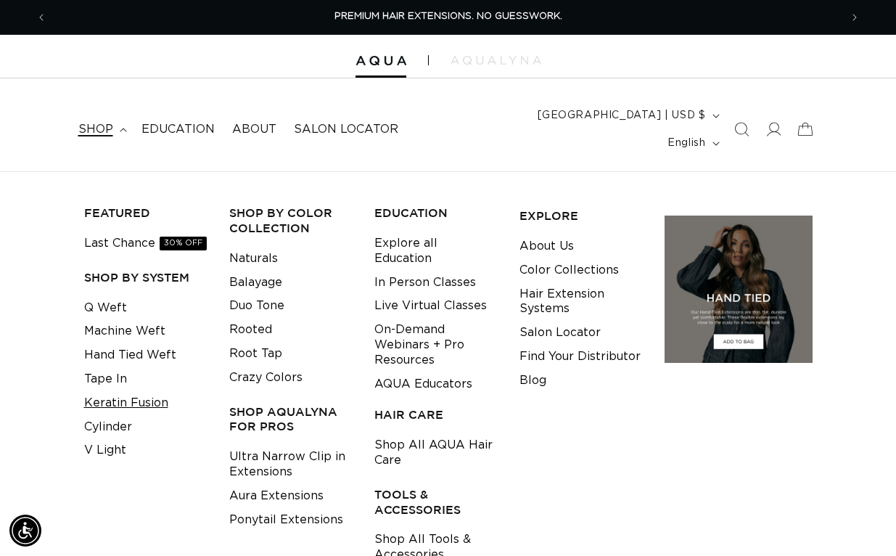
click at [120, 391] on link "Keratin Fusion" at bounding box center [126, 403] width 84 height 24
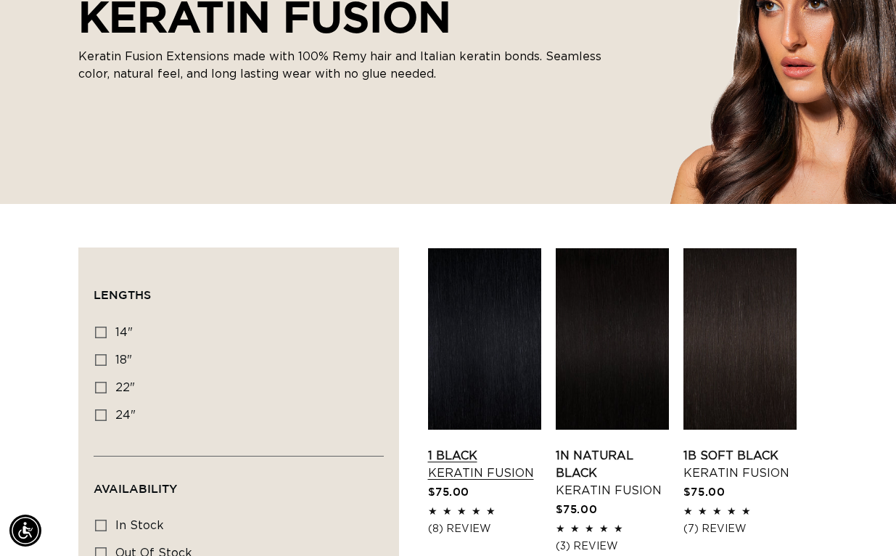
scroll to position [0, 1586]
click at [477, 447] on link "1 Black Keratin Fusion" at bounding box center [484, 464] width 113 height 35
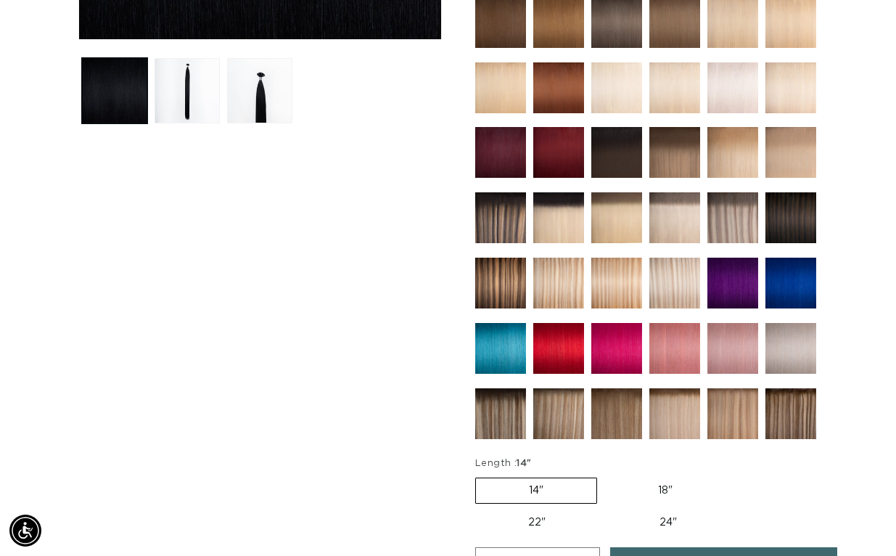
scroll to position [1021, 0]
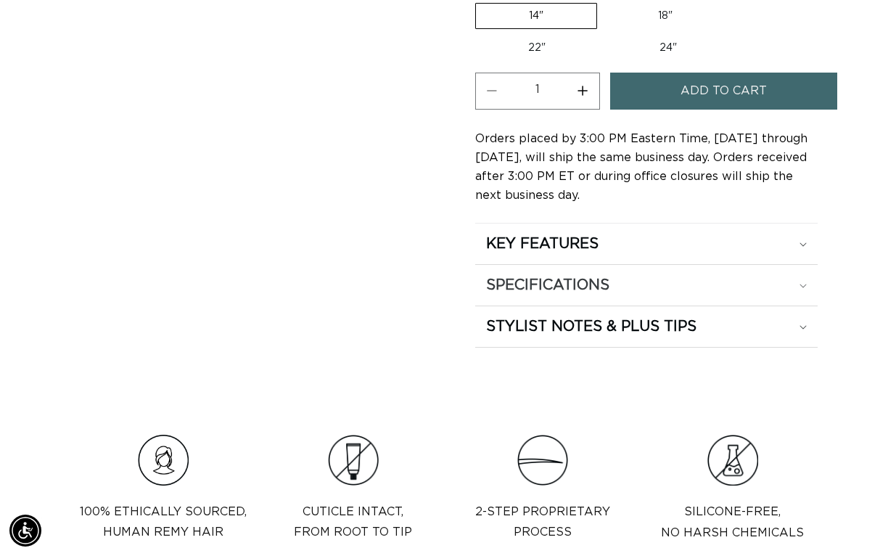
click at [548, 276] on h2 "SPECIFICATIONS" at bounding box center [547, 285] width 123 height 19
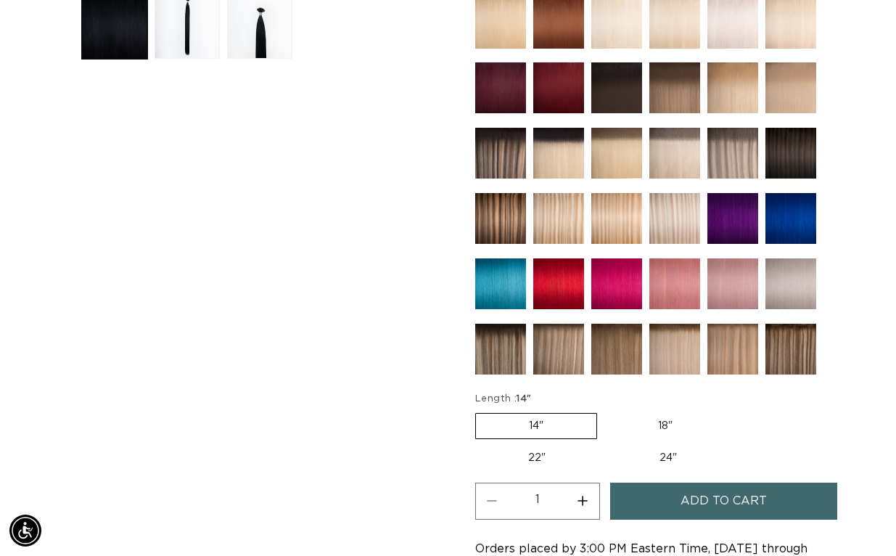
scroll to position [616, 0]
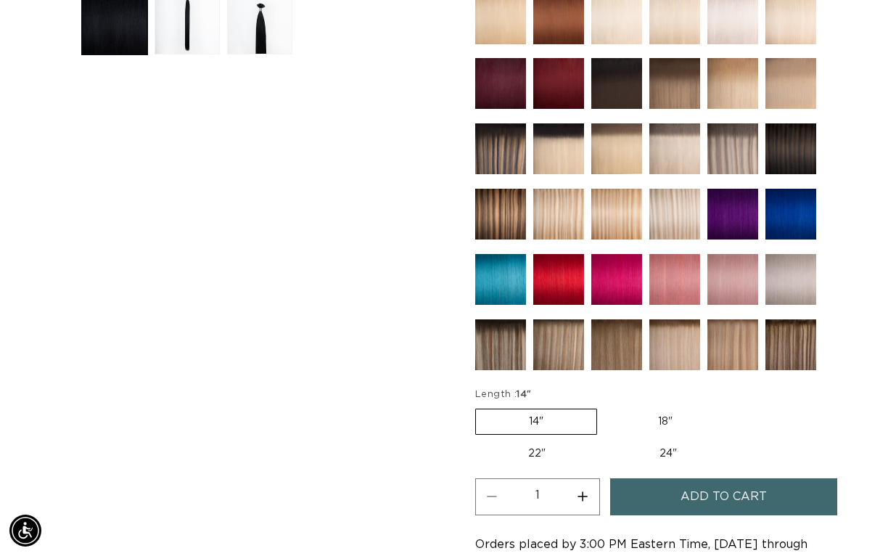
click at [653, 409] on label "18" Variant sold out or unavailable" at bounding box center [665, 421] width 120 height 25
click at [605, 405] on input "18" Variant sold out or unavailable" at bounding box center [604, 405] width 1 height 1
radio input "true"
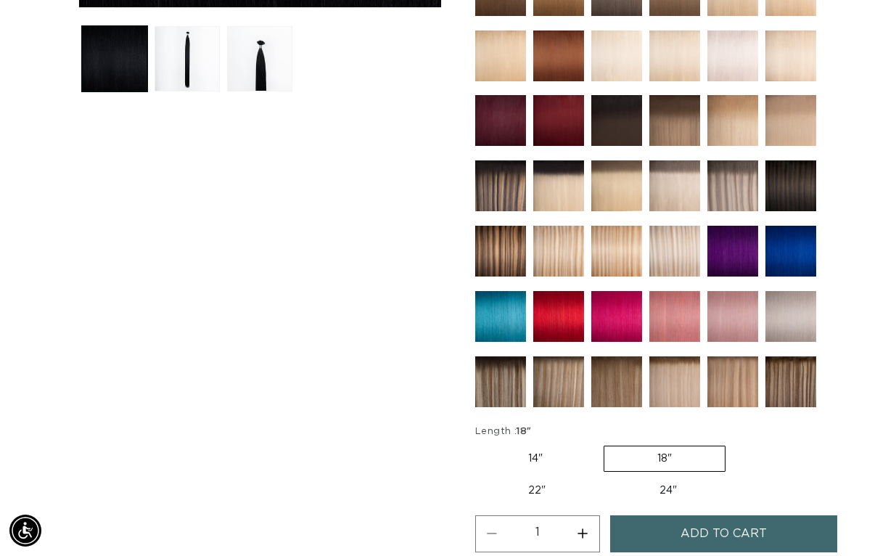
scroll to position [580, 0]
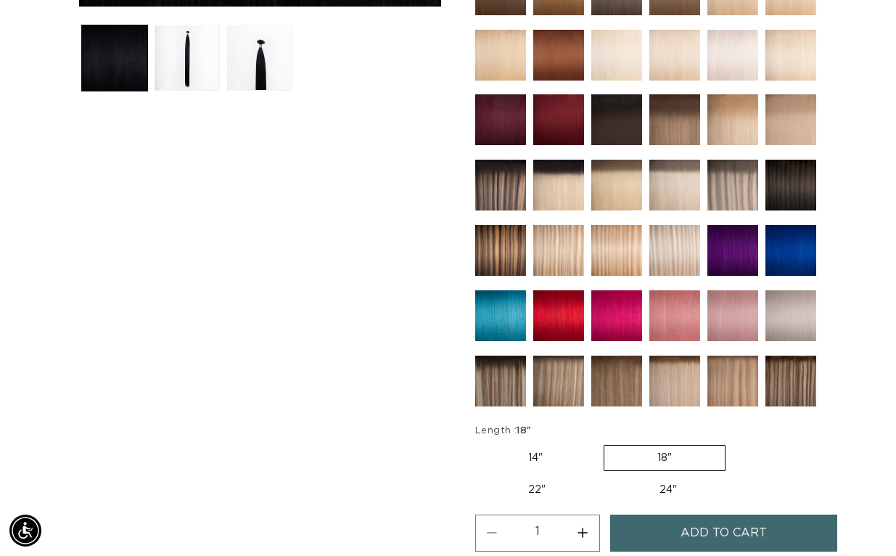
click at [545, 477] on label "22" Variant sold out or unavailable" at bounding box center [536, 489] width 123 height 25
click at [733, 442] on input "22" Variant sold out or unavailable" at bounding box center [733, 442] width 1 height 1
radio input "true"
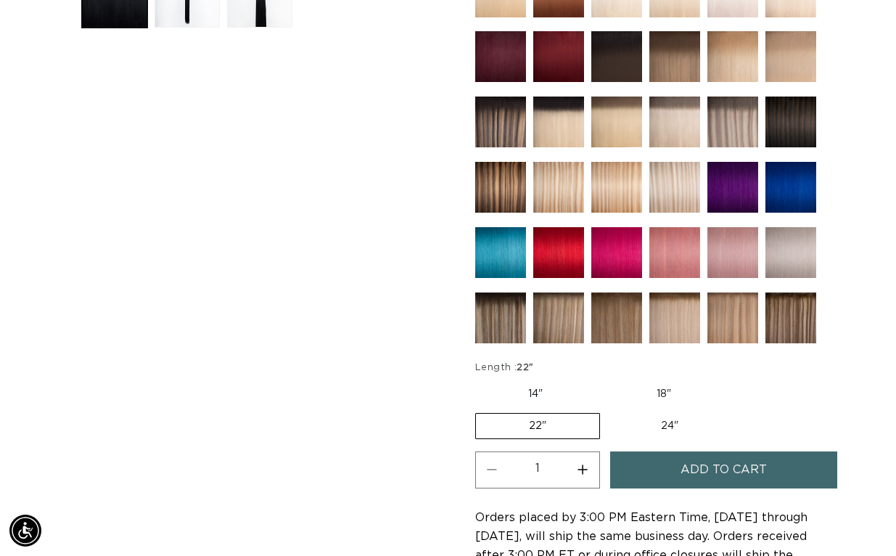
scroll to position [655, 0]
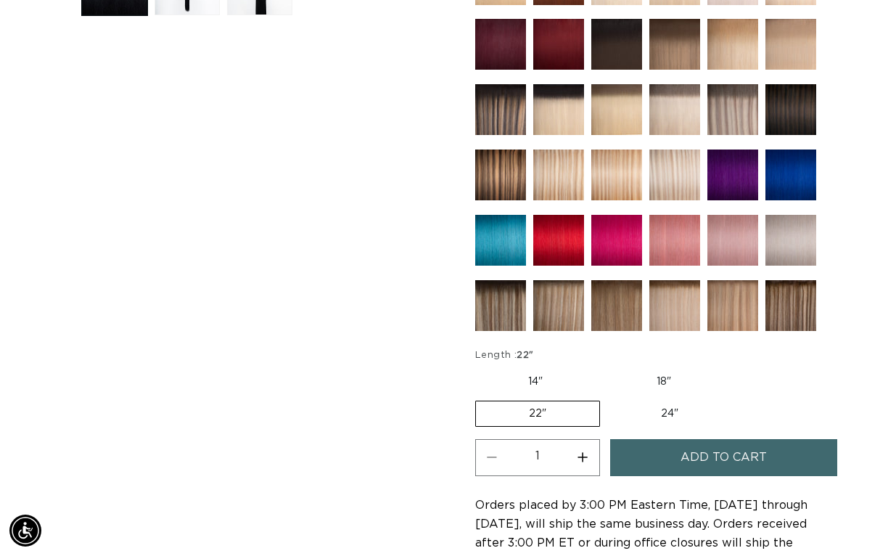
click at [658, 401] on label "24" Variant sold out or unavailable" at bounding box center [669, 413] width 123 height 25
click at [608, 397] on input "24" Variant sold out or unavailable" at bounding box center [607, 397] width 1 height 1
radio input "true"
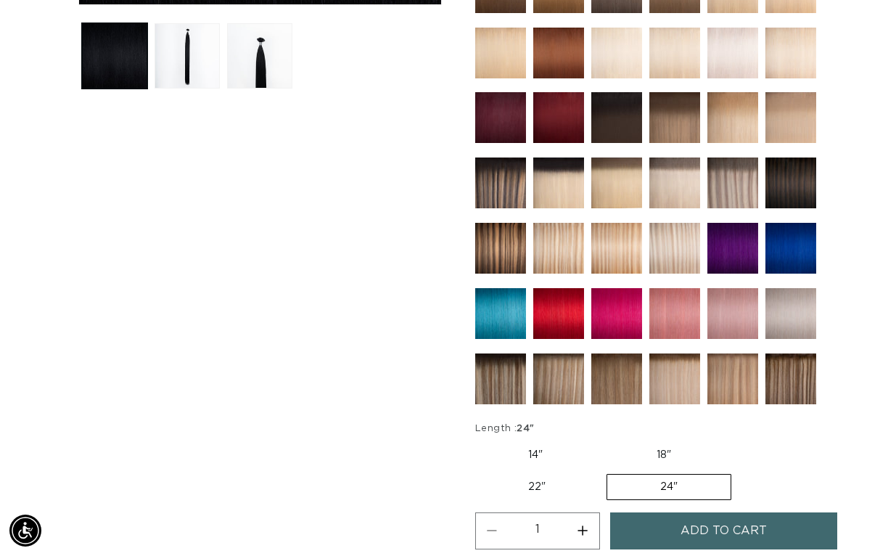
click at [785, 368] on img at bounding box center [790, 378] width 51 height 51
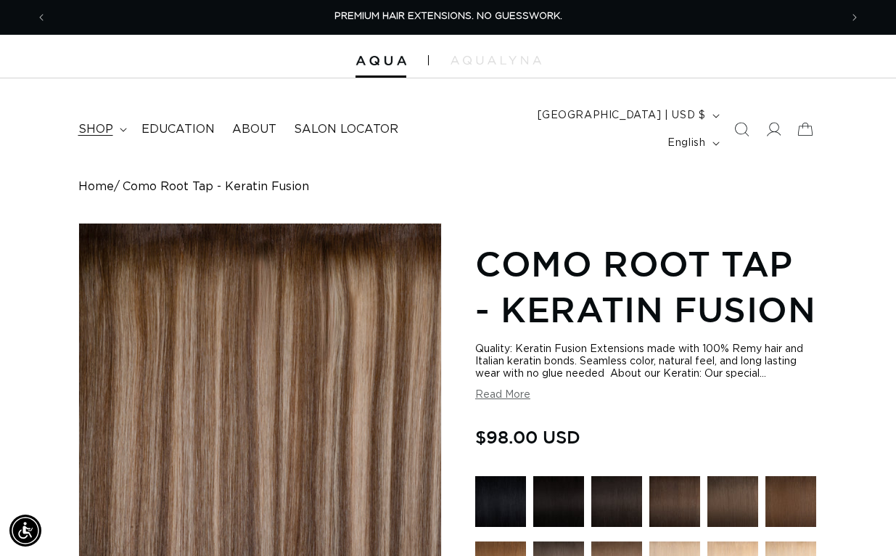
click at [111, 122] on span "shop" at bounding box center [95, 129] width 35 height 15
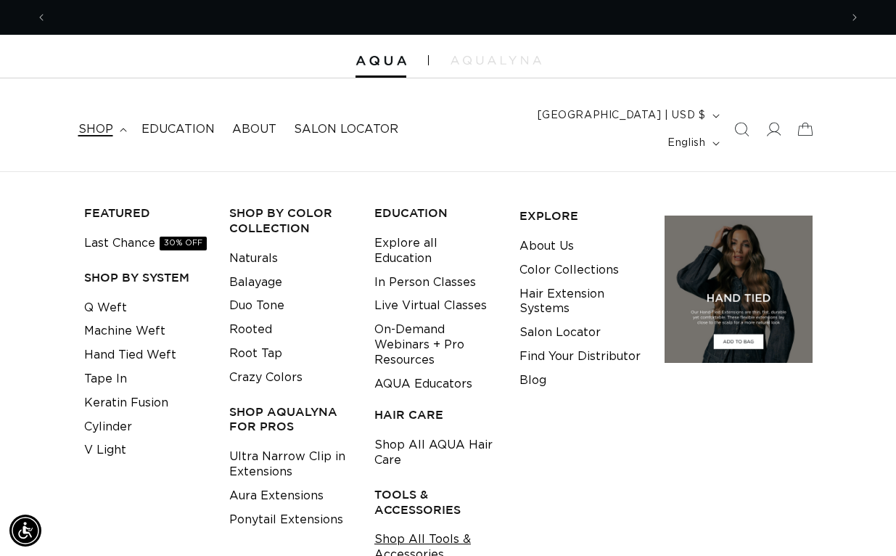
click at [407, 527] on link "Shop All Tools & Accessories" at bounding box center [435, 546] width 123 height 39
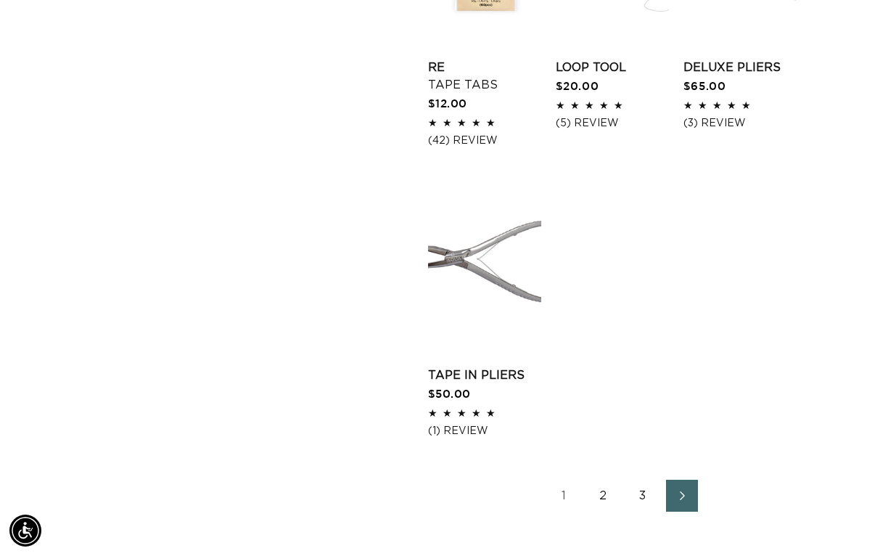
scroll to position [1971, 0]
click at [606, 479] on link "2" at bounding box center [604, 495] width 32 height 32
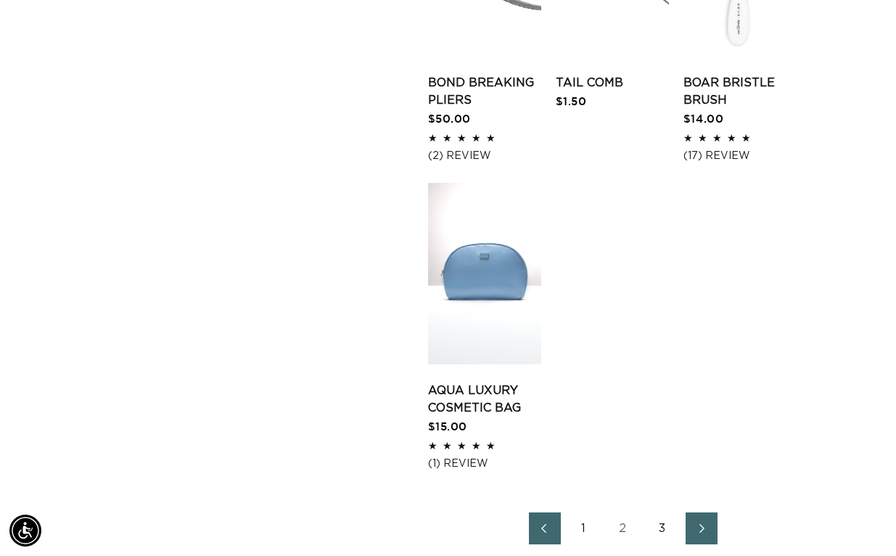
scroll to position [2008, 0]
click at [704, 522] on icon "Next page" at bounding box center [702, 527] width 19 height 10
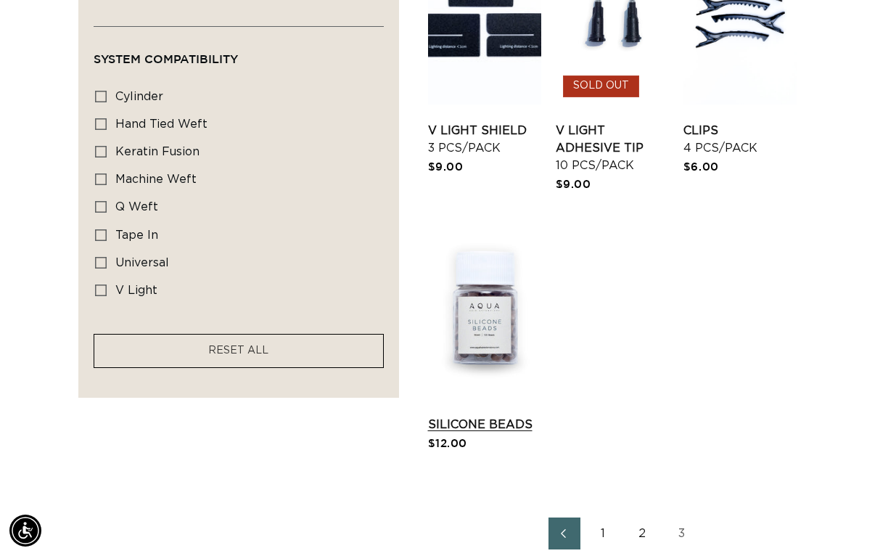
click at [495, 416] on link "Silicone Beads" at bounding box center [484, 424] width 113 height 17
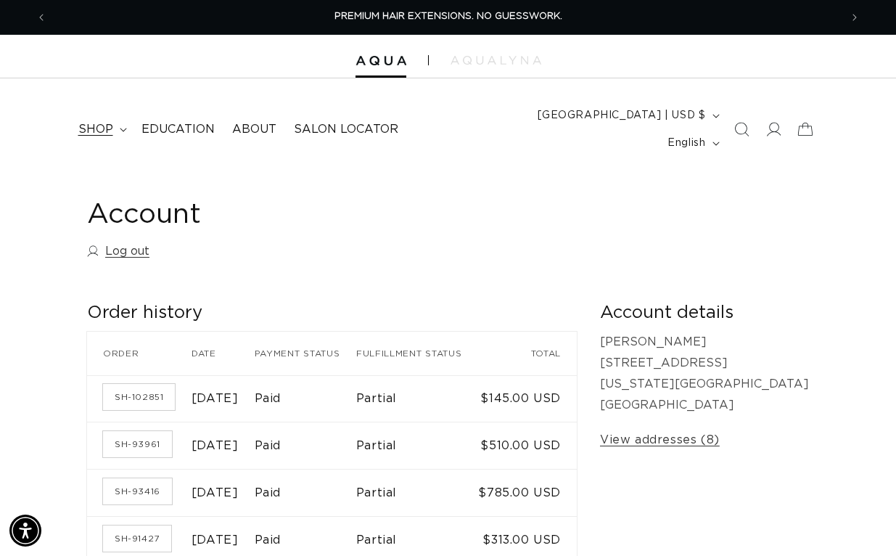
click at [120, 128] on icon at bounding box center [123, 130] width 7 height 4
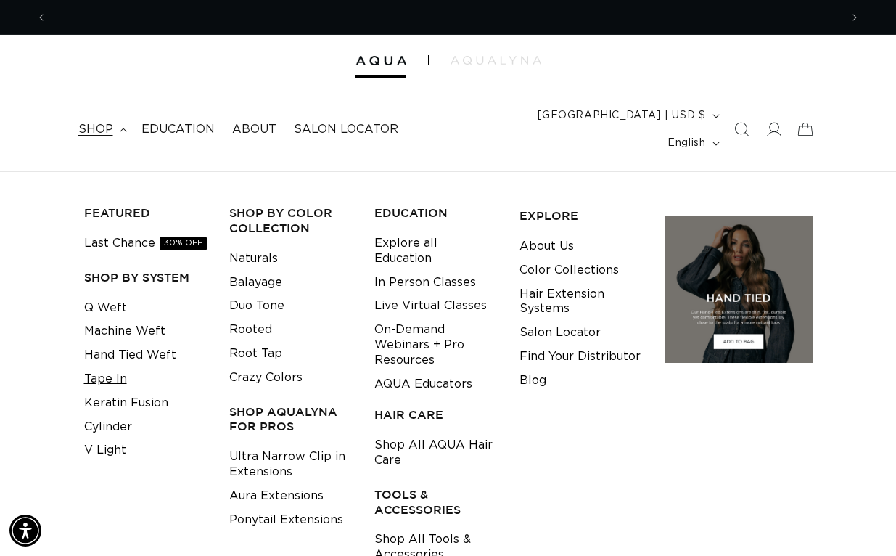
click at [117, 367] on link "Tape In" at bounding box center [105, 379] width 43 height 24
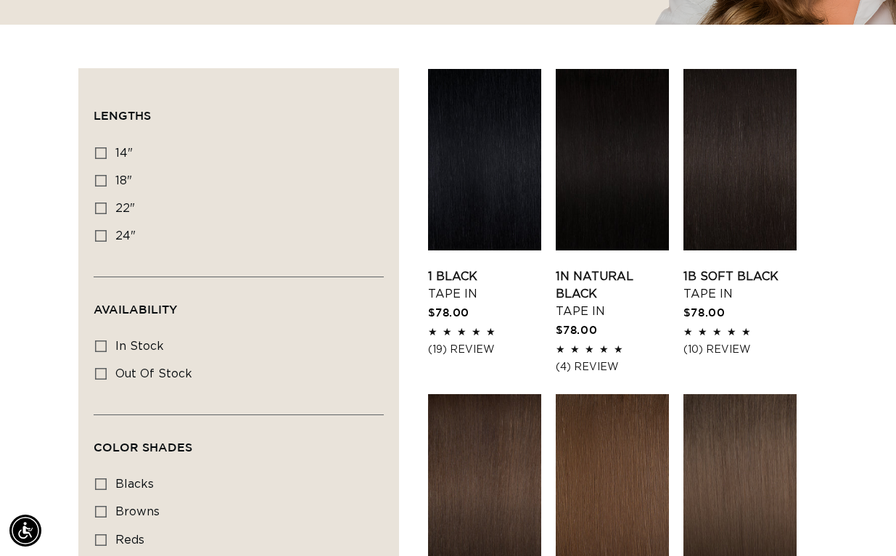
scroll to position [472, 0]
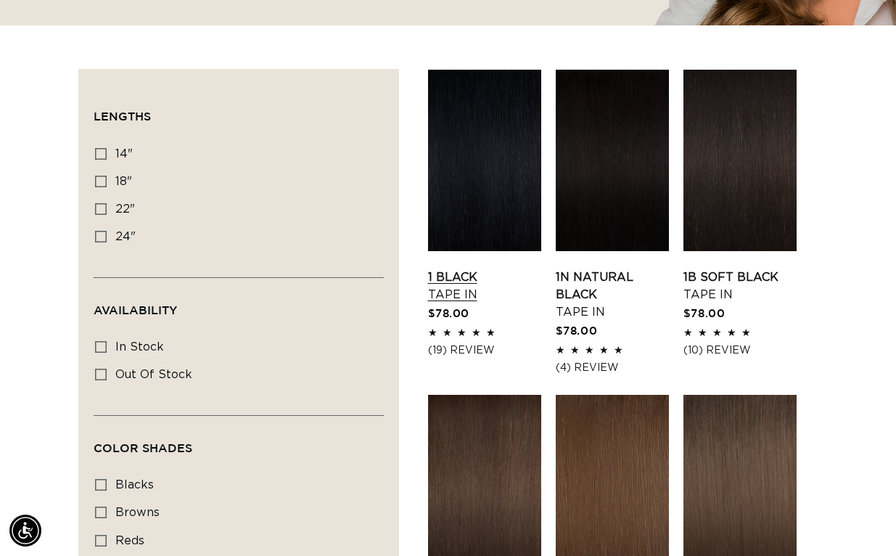
click at [483, 268] on link "1 Black Tape In" at bounding box center [484, 285] width 113 height 35
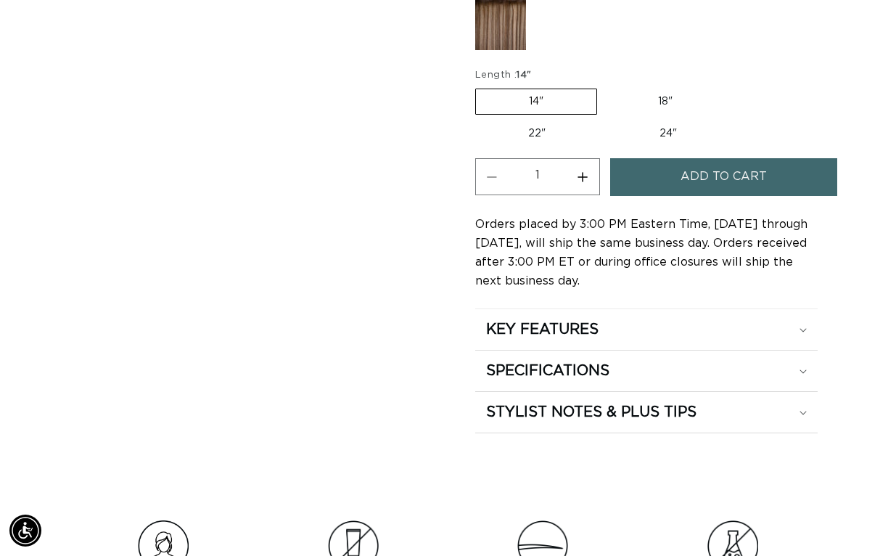
scroll to position [941, 0]
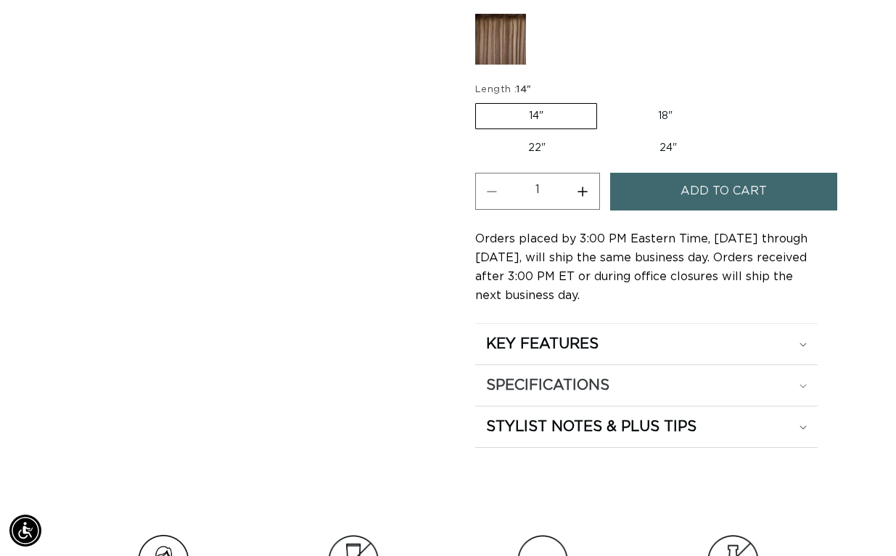
click at [566, 376] on h2 "SPECIFICATIONS" at bounding box center [547, 385] width 123 height 19
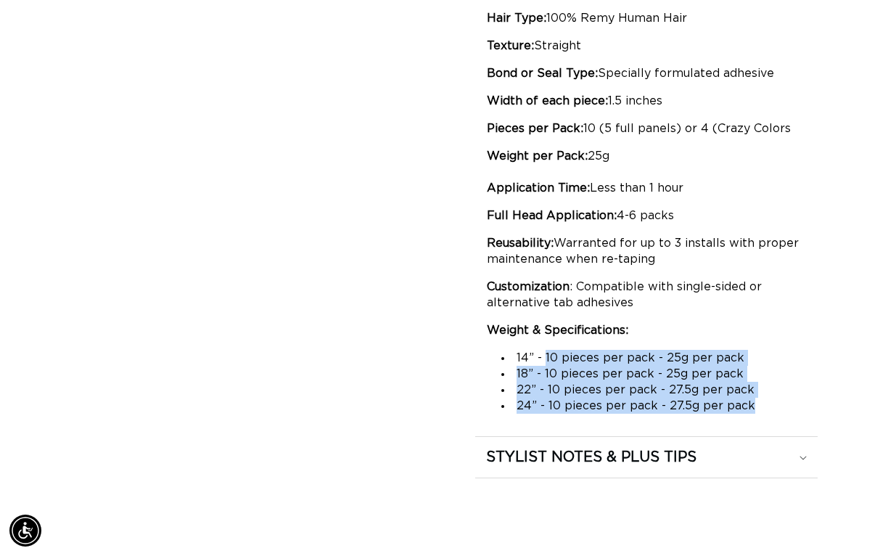
scroll to position [0, 0]
drag, startPoint x: 540, startPoint y: 331, endPoint x: 749, endPoint y: 383, distance: 215.9
click at [749, 383] on ul "14” - 10 pieces per pack - 25g per pack 18” - 10 pieces per pack - 25g per pack…" at bounding box center [647, 382] width 320 height 64
copy ul "10 pieces per pack - 25g per pack 18” - 10 pieces per pack - 25g per pack 22” -…"
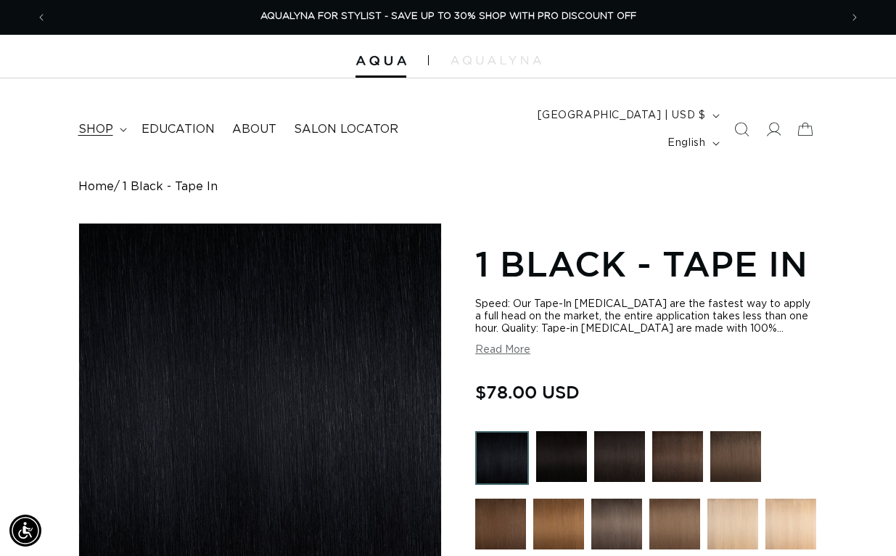
click at [120, 128] on icon at bounding box center [123, 130] width 7 height 4
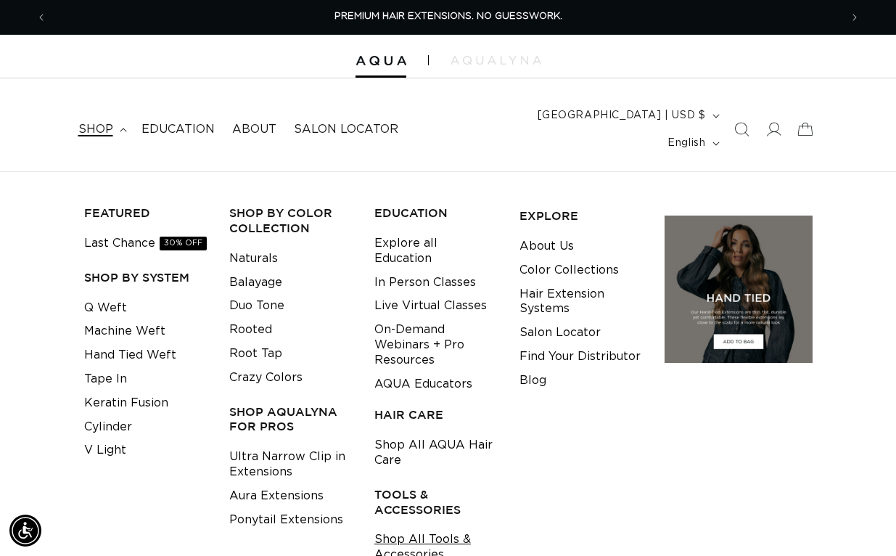
click at [419, 527] on link "Shop All Tools & Accessories" at bounding box center [435, 546] width 123 height 39
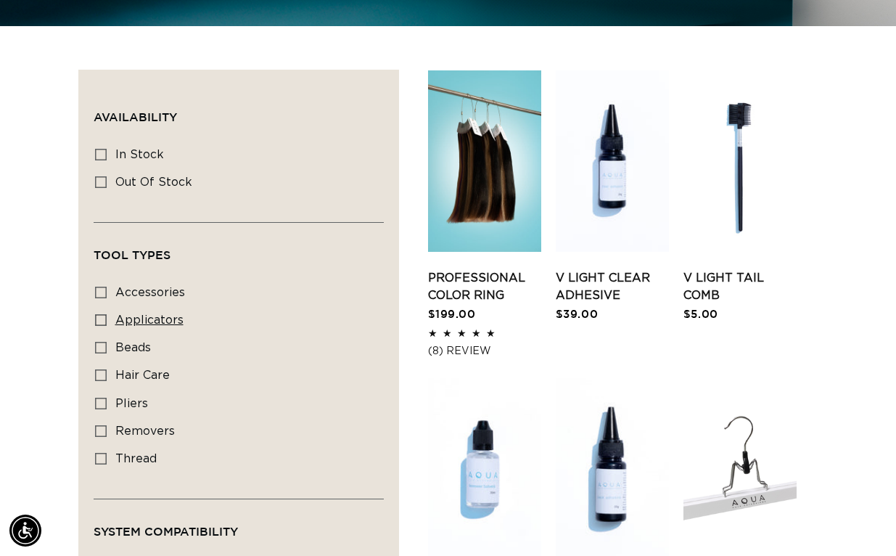
scroll to position [0, 793]
click at [128, 342] on span "beads" at bounding box center [133, 348] width 36 height 12
click at [107, 342] on input "beads beads (2 products)" at bounding box center [101, 348] width 12 height 12
checkbox input "true"
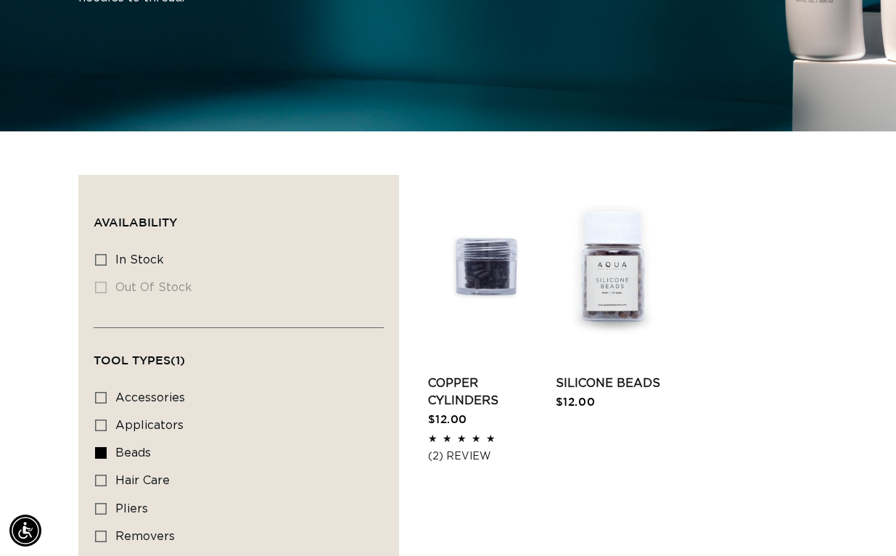
scroll to position [437, 0]
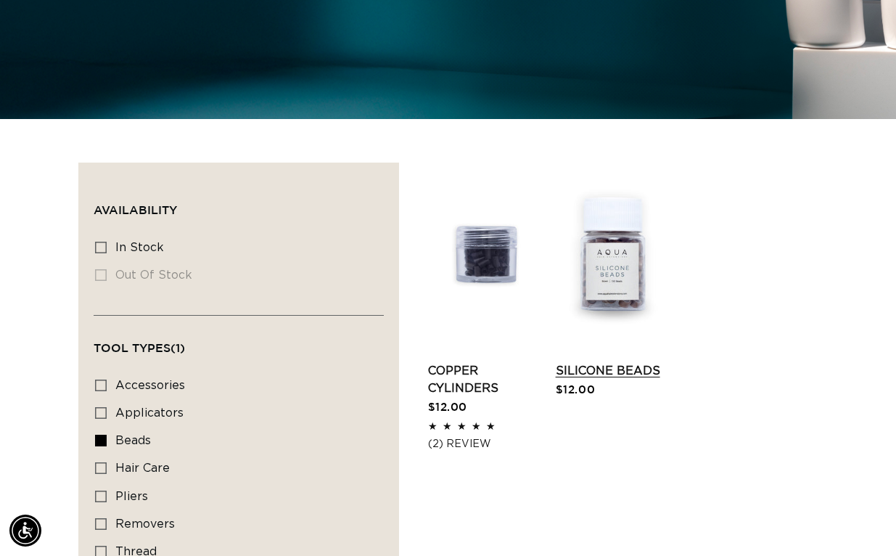
click at [632, 362] on link "Silicone Beads" at bounding box center [612, 370] width 113 height 17
